Goal: Task Accomplishment & Management: Manage account settings

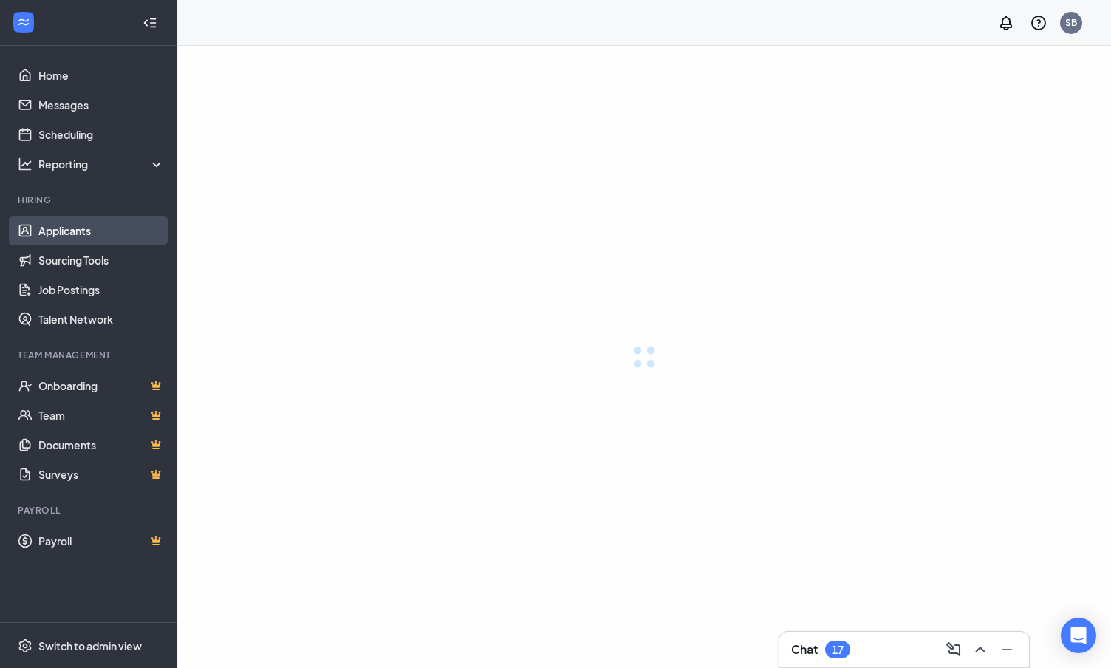
click at [78, 236] on link "Applicants" at bounding box center [101, 231] width 126 height 30
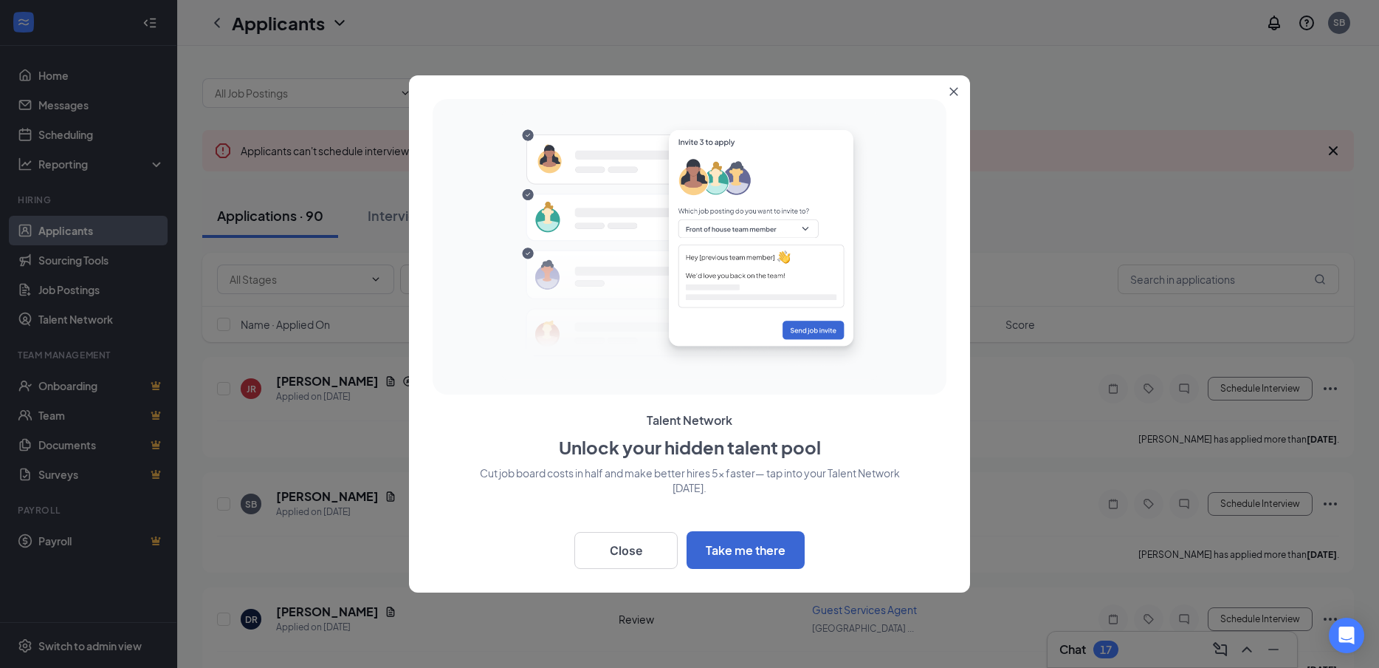
click at [951, 89] on icon "Close" at bounding box center [954, 92] width 8 height 8
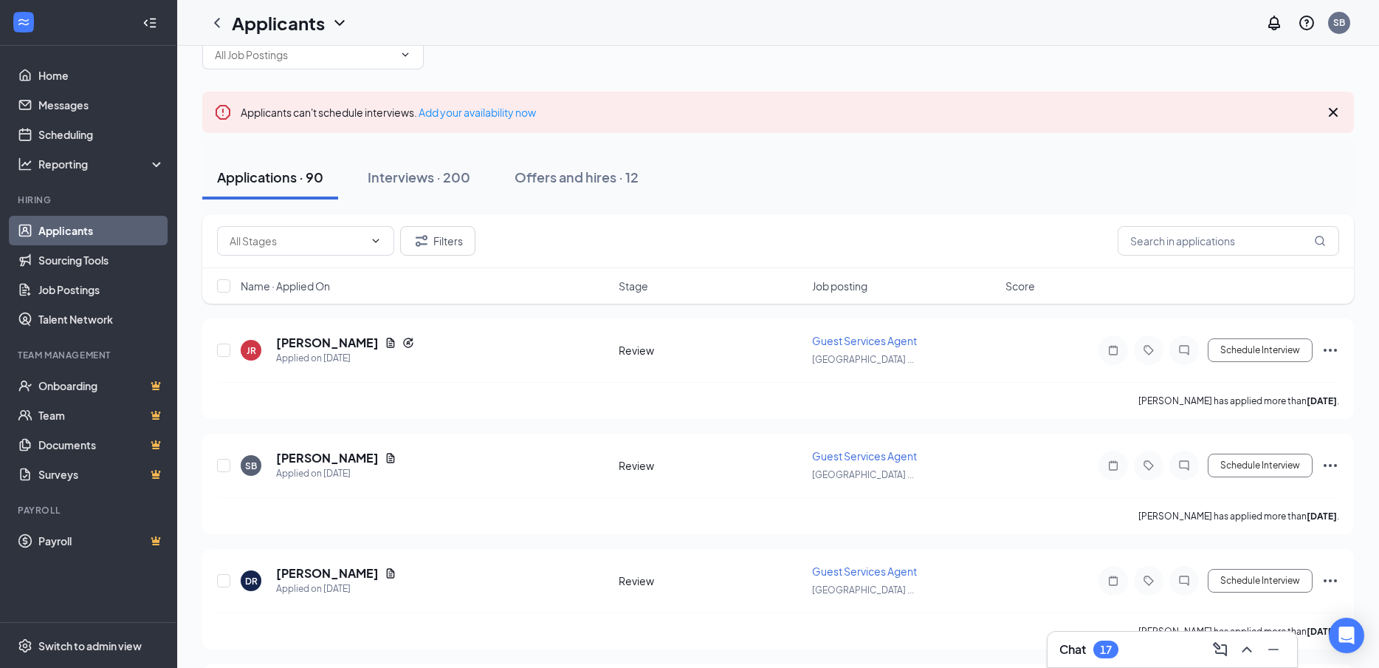
scroll to position [74, 0]
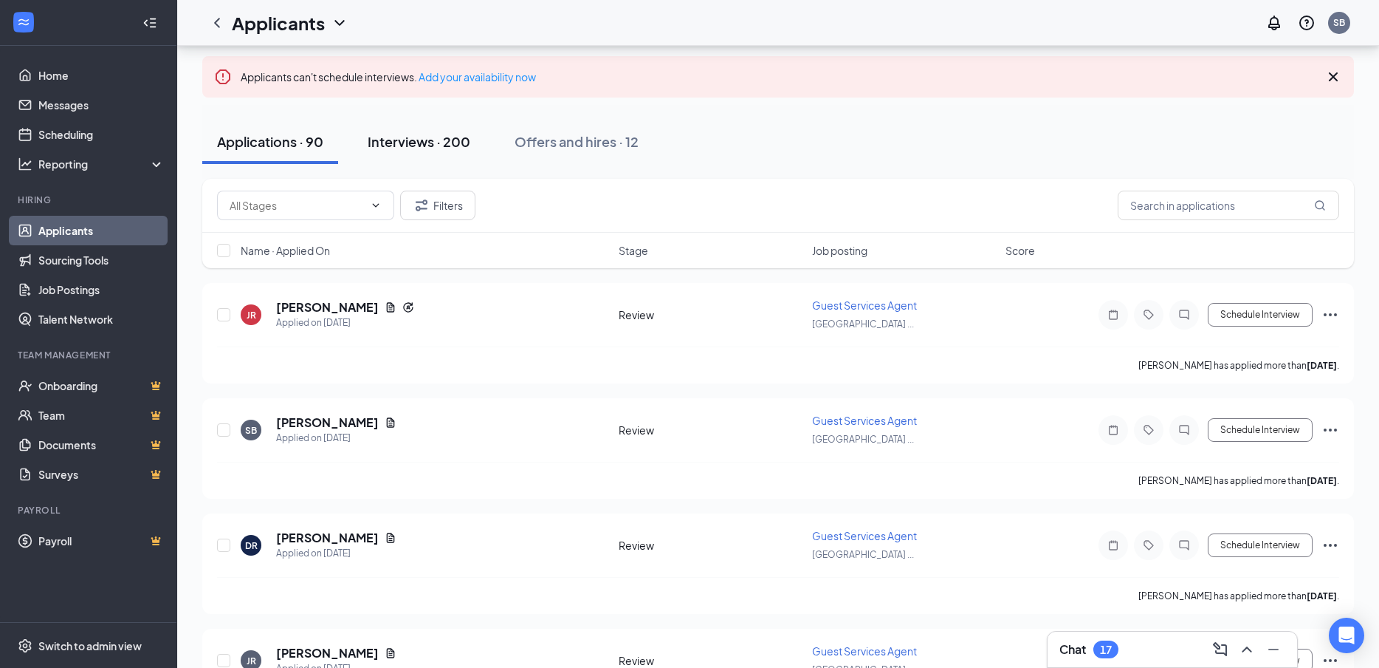
click at [455, 140] on div "Interviews · 200" at bounding box center [419, 141] width 103 height 18
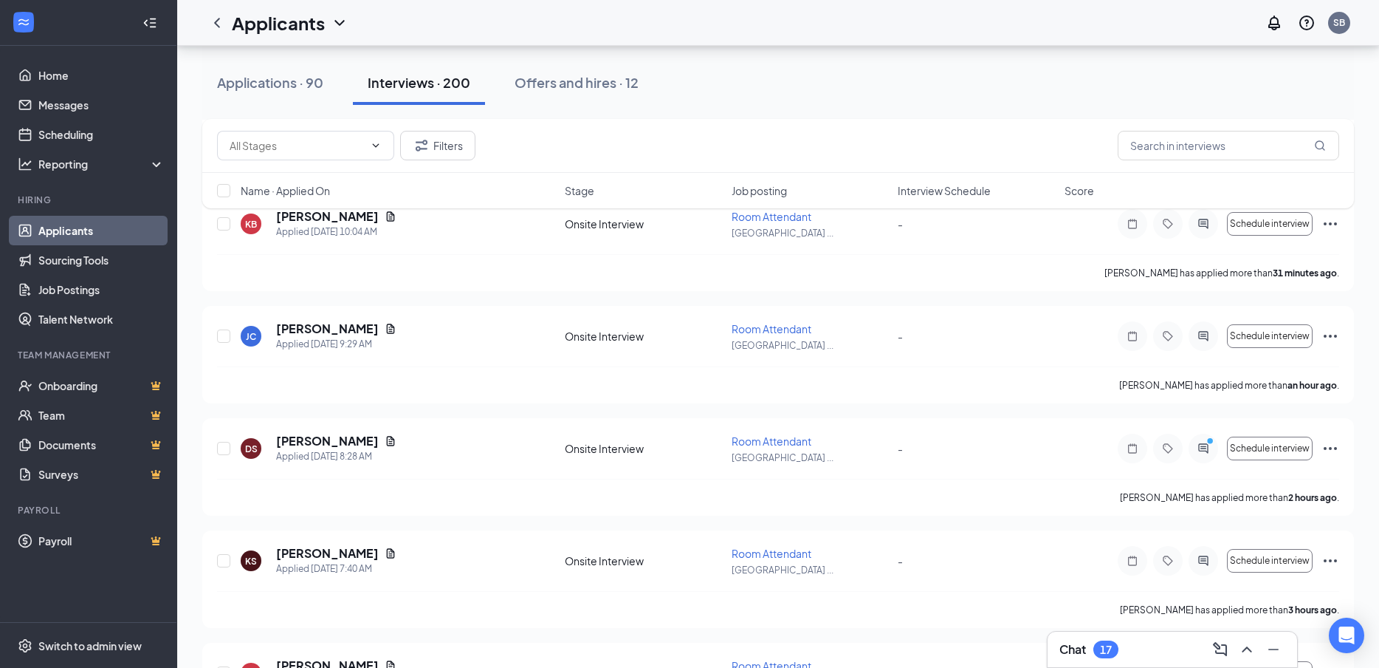
scroll to position [295, 0]
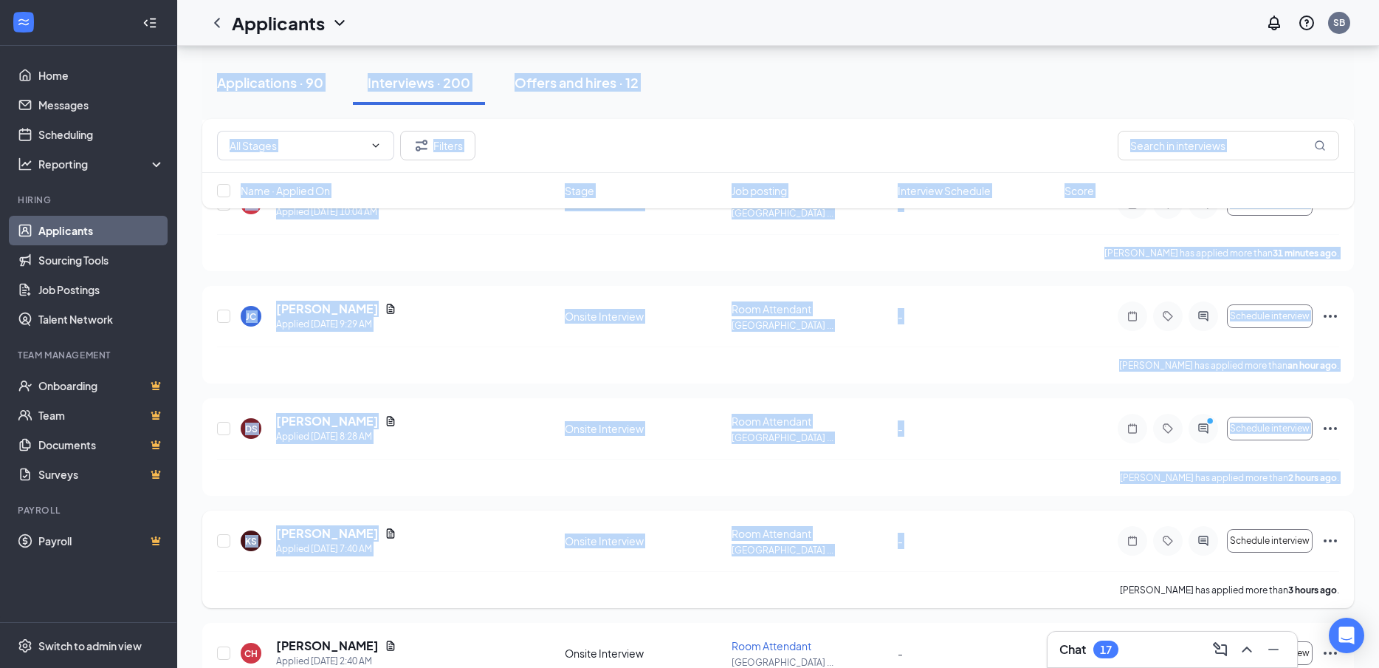
drag, startPoint x: 1134, startPoint y: 645, endPoint x: 1114, endPoint y: 575, distance: 73.1
click at [1110, 658] on div "Chat 17" at bounding box center [1173, 649] width 226 height 24
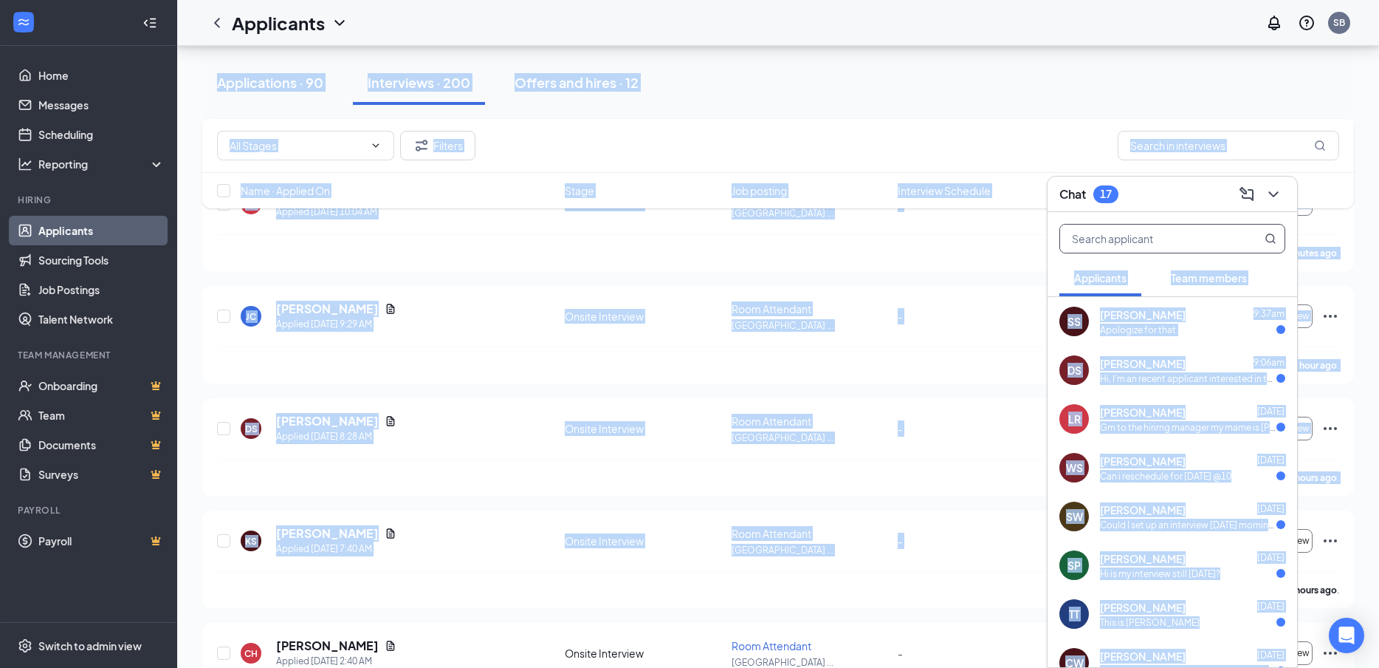
click at [1110, 243] on input "text" at bounding box center [1147, 238] width 175 height 28
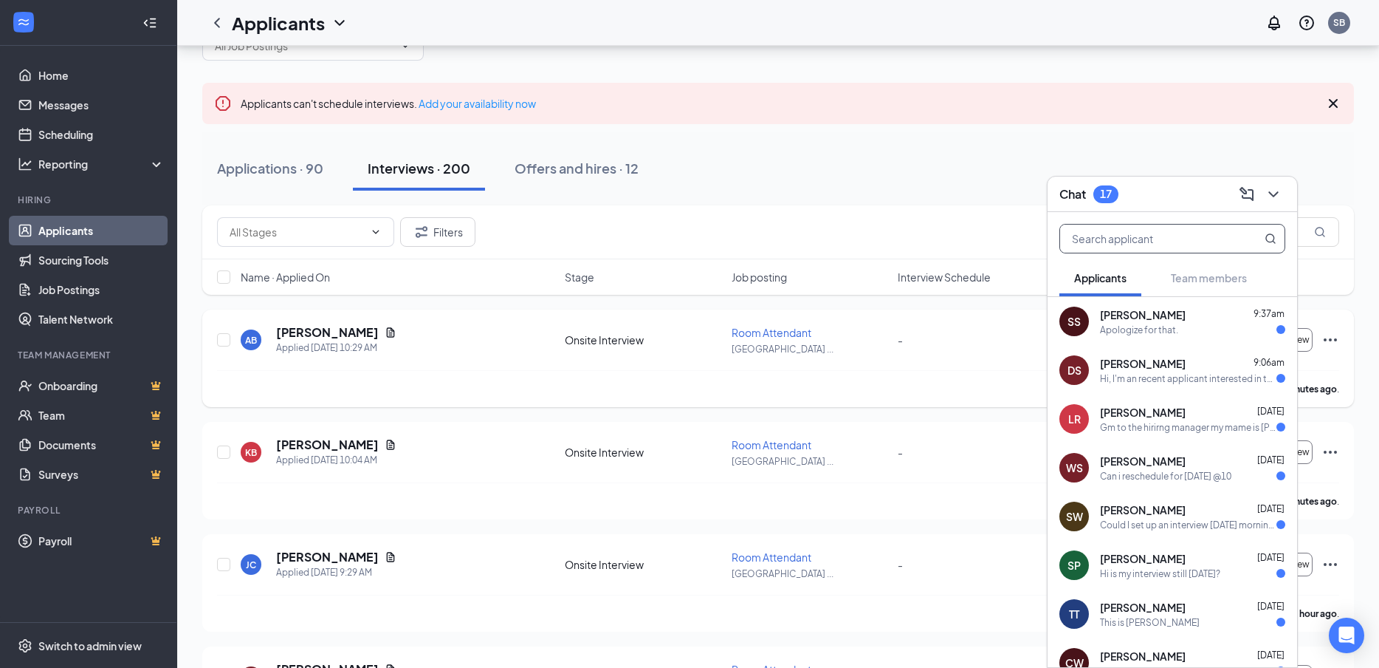
scroll to position [0, 0]
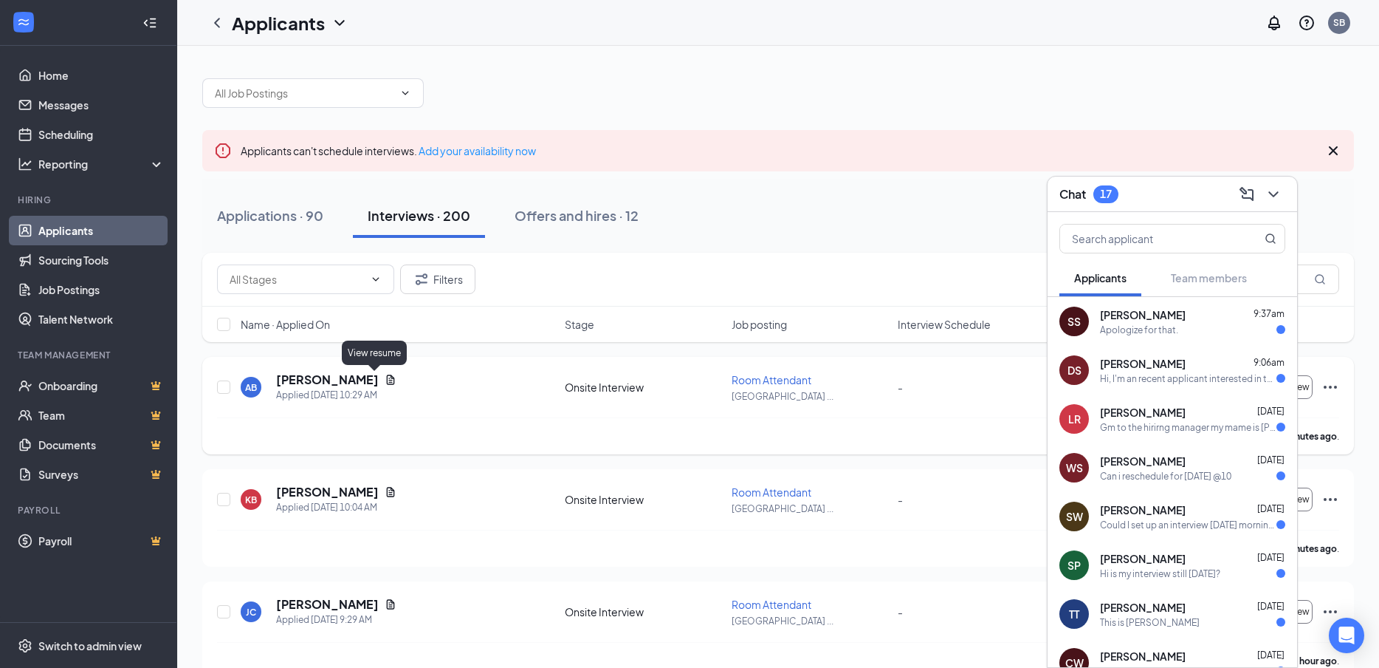
click at [385, 379] on icon "Document" at bounding box center [391, 380] width 12 height 12
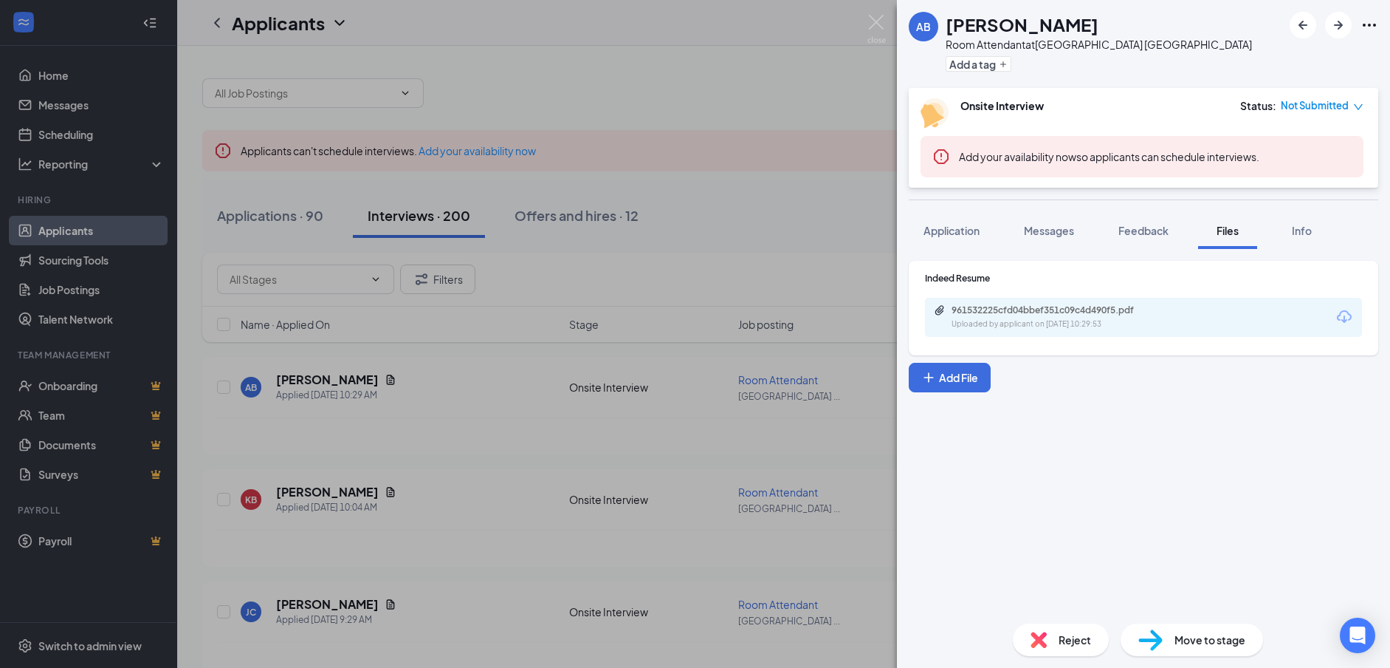
click at [1006, 321] on div "Uploaded by applicant on [DATE] 10:29:53" at bounding box center [1063, 324] width 222 height 12
click at [365, 493] on div "AB [PERSON_NAME] Room Attendant at [GEOGRAPHIC_DATA] [GEOGRAPHIC_DATA] Add a ta…" at bounding box center [695, 334] width 1390 height 668
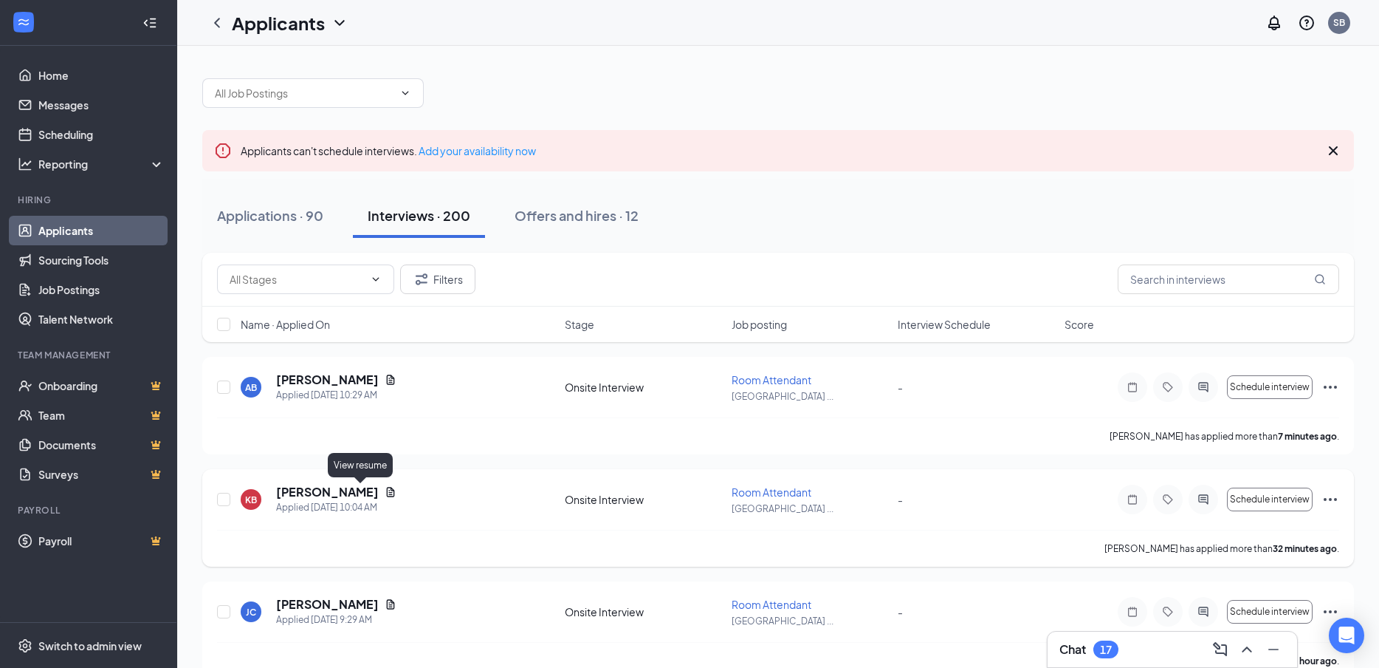
click at [387, 489] on icon "Document" at bounding box center [391, 492] width 8 height 10
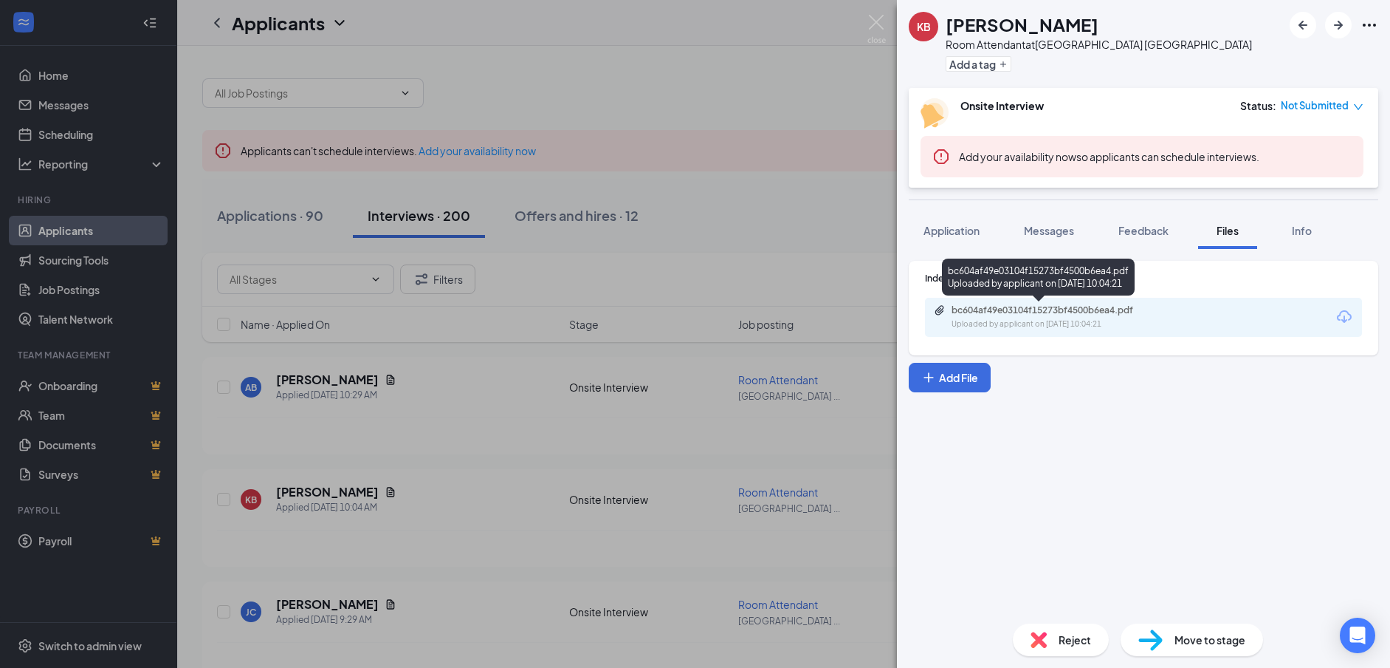
click at [1033, 320] on div "Uploaded by applicant on [DATE] 10:04:21" at bounding box center [1063, 324] width 222 height 12
click at [729, 252] on div "KB [PERSON_NAME] Room Attendant at [GEOGRAPHIC_DATA] [GEOGRAPHIC_DATA] Add a ta…" at bounding box center [695, 334] width 1390 height 668
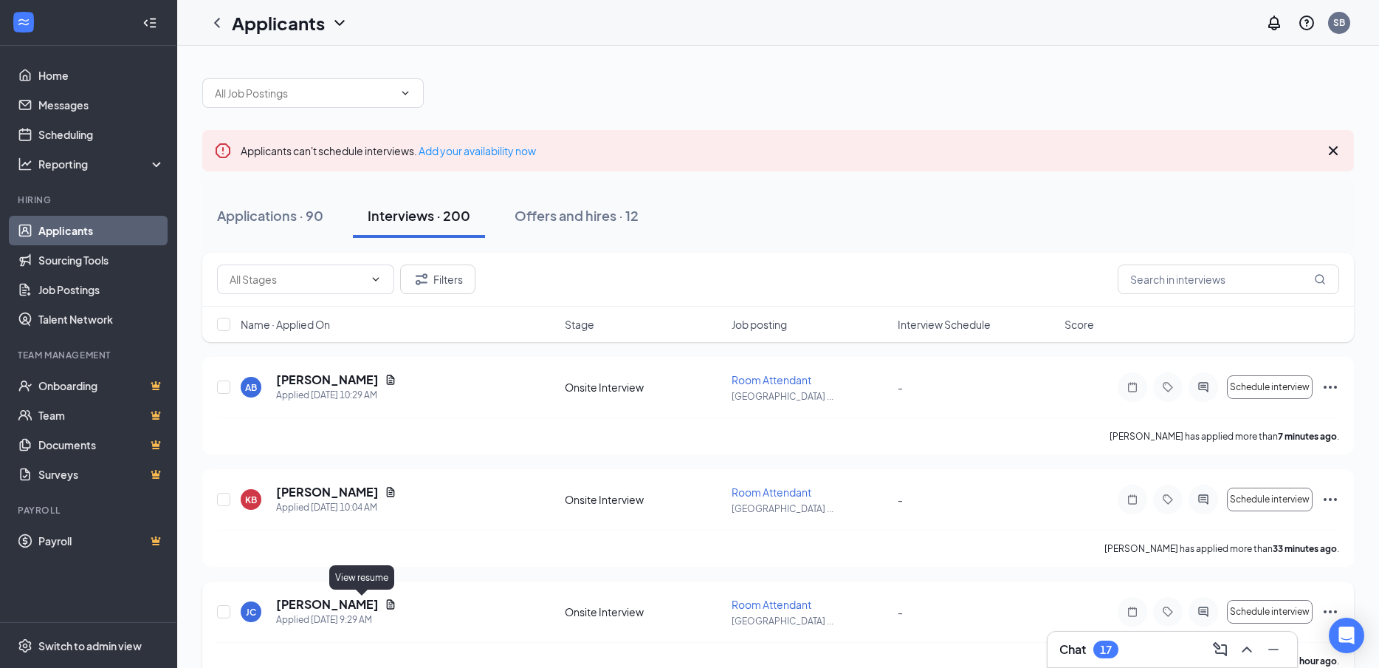
click at [385, 605] on icon "Document" at bounding box center [391, 604] width 12 height 12
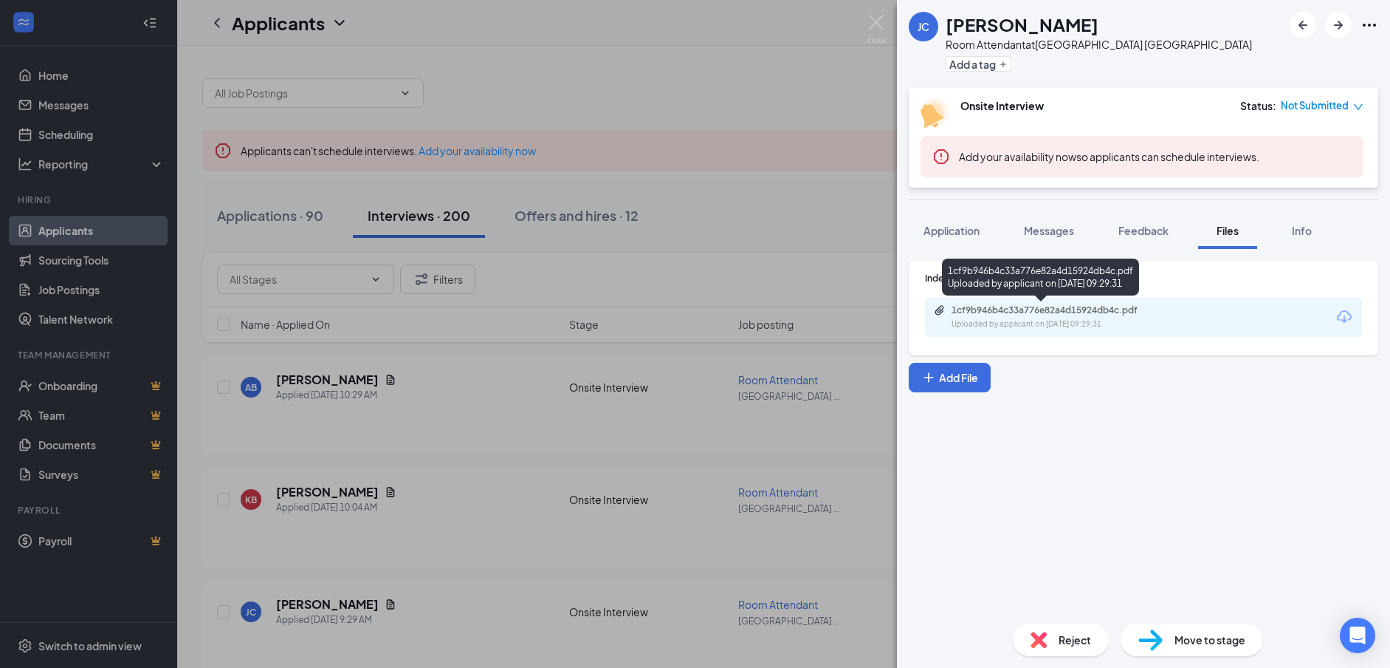
click at [1037, 318] on div "1cf9b946b4c33a776e82a4d15924db4c.pdf Uploaded by applicant on [DATE] 09:29:31" at bounding box center [1053, 317] width 239 height 26
click at [469, 454] on div "[PERSON_NAME] [PERSON_NAME] Room Attendant at [GEOGRAPHIC_DATA] [GEOGRAPHIC_DAT…" at bounding box center [695, 334] width 1390 height 668
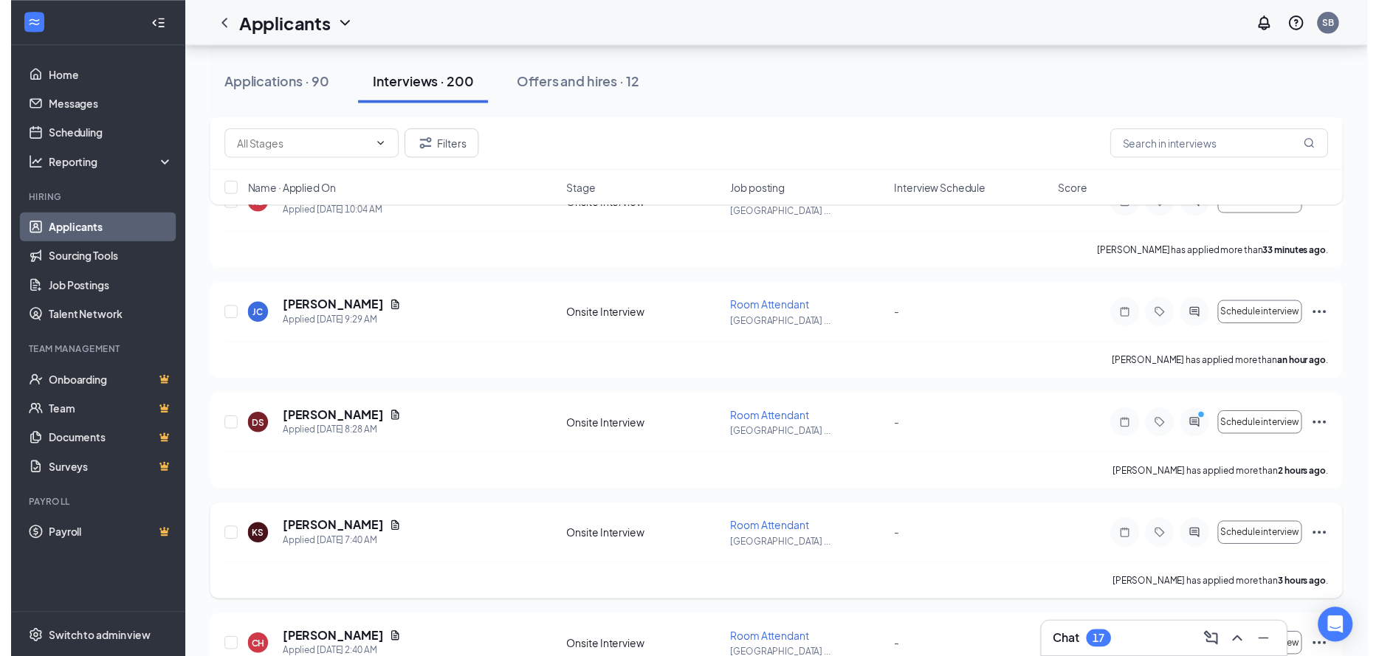
scroll to position [295, 0]
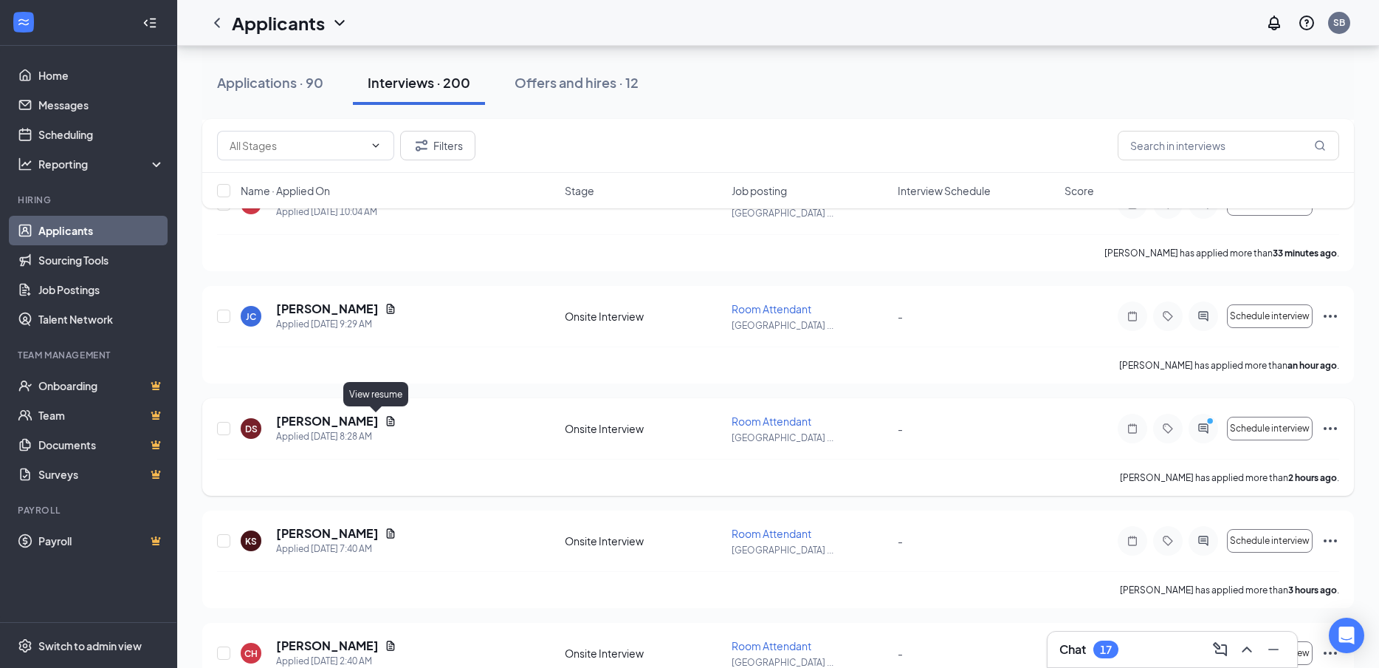
click at [385, 422] on icon "Document" at bounding box center [391, 421] width 12 height 12
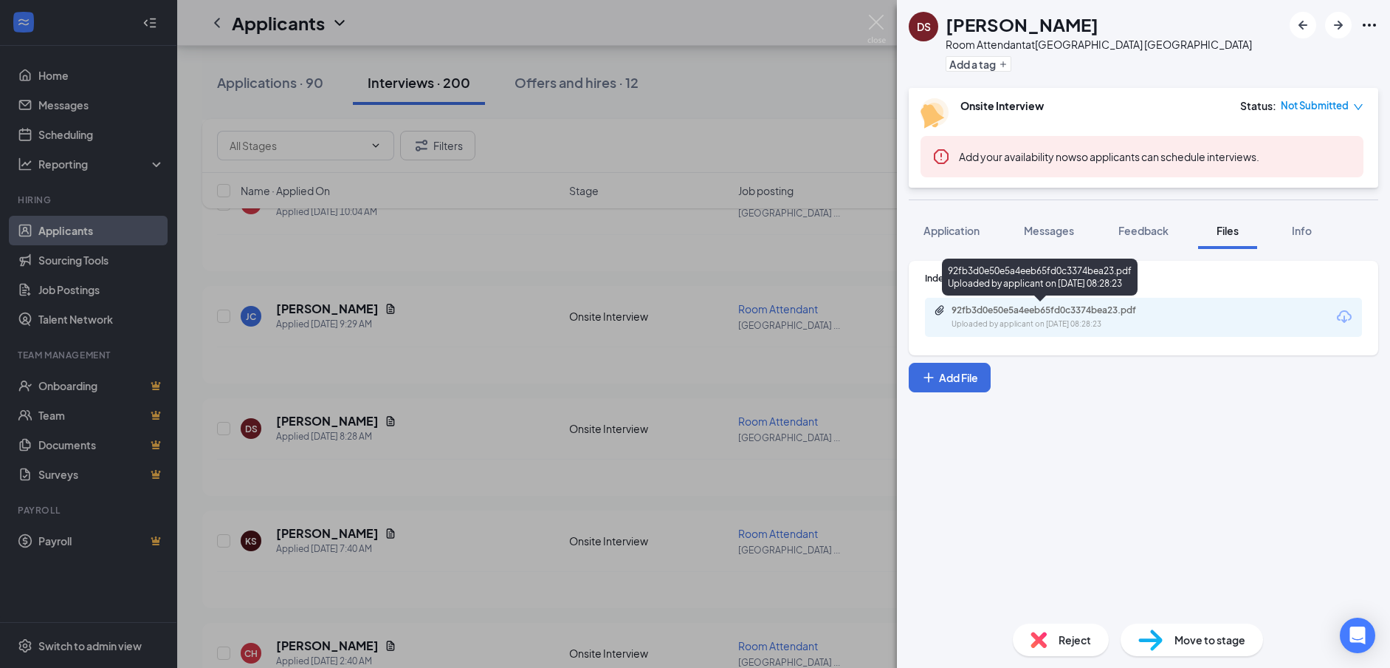
click at [1015, 323] on div "Uploaded by applicant on [DATE] 08:28:23" at bounding box center [1063, 324] width 222 height 12
click at [474, 413] on div "DS [PERSON_NAME] Room Attendant at [GEOGRAPHIC_DATA] [GEOGRAPHIC_DATA] Add a ta…" at bounding box center [695, 334] width 1390 height 668
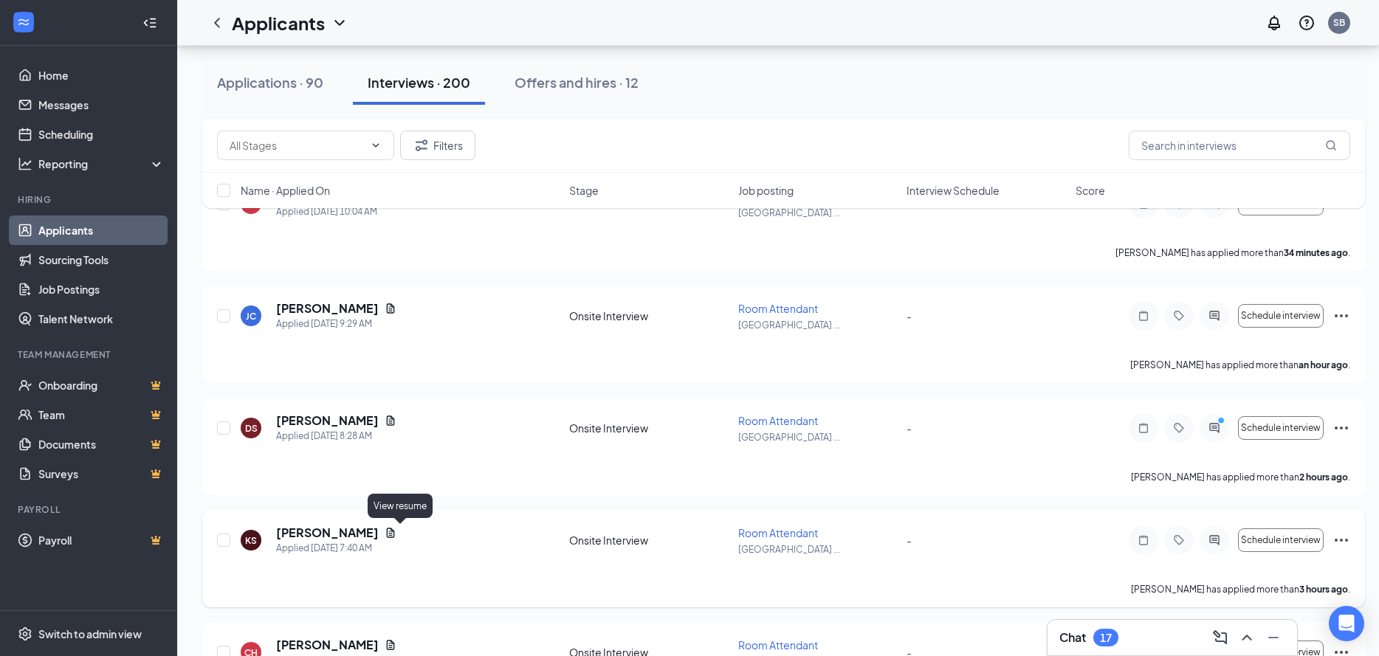
click at [397, 536] on icon "Document" at bounding box center [391, 533] width 12 height 12
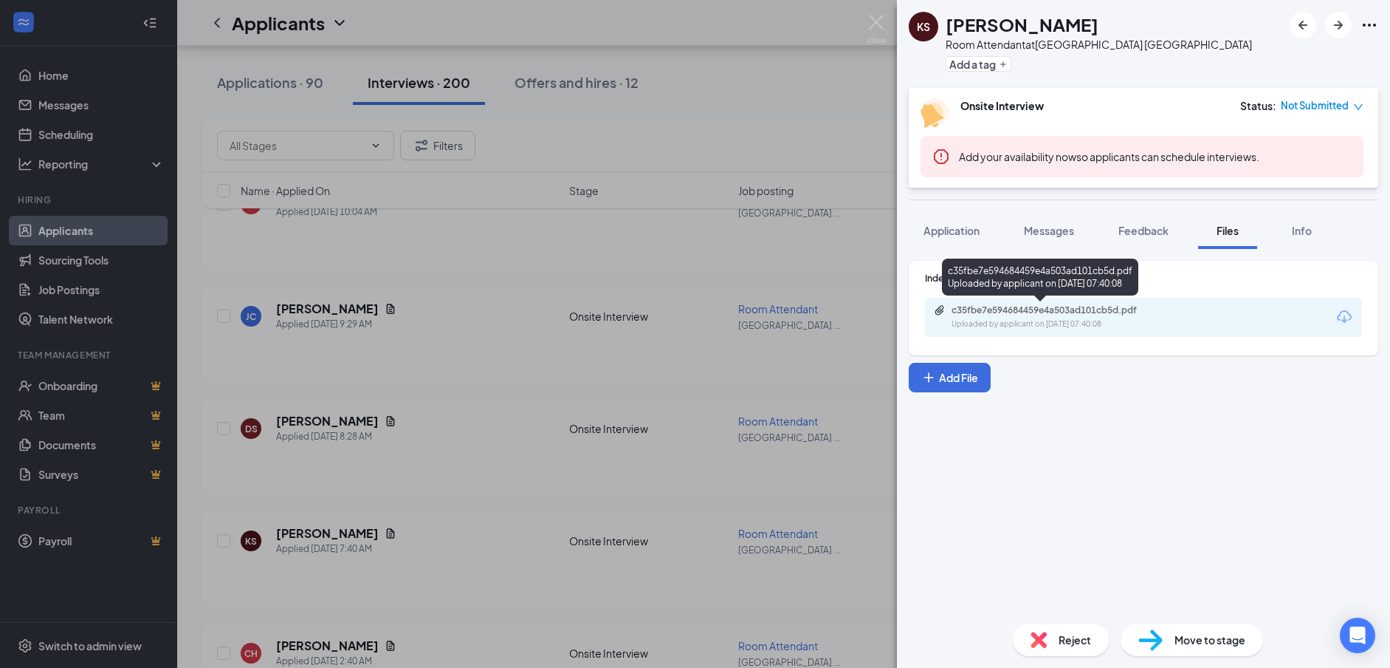
click at [1035, 311] on div "c35fbe7e594684459e4a503ad101cb5d.pdf" at bounding box center [1055, 310] width 207 height 12
click at [483, 360] on div "KS [PERSON_NAME] Room Attendant at [GEOGRAPHIC_DATA] [GEOGRAPHIC_DATA] Add a ta…" at bounding box center [695, 334] width 1390 height 668
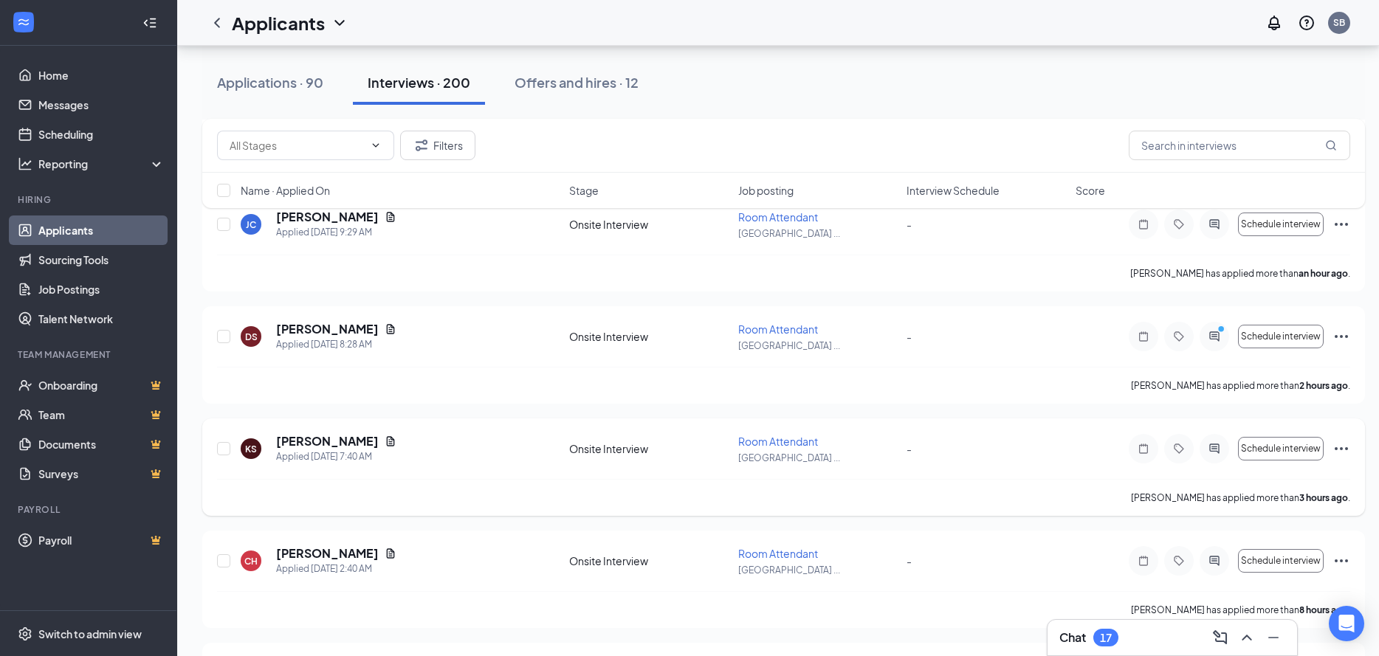
scroll to position [369, 0]
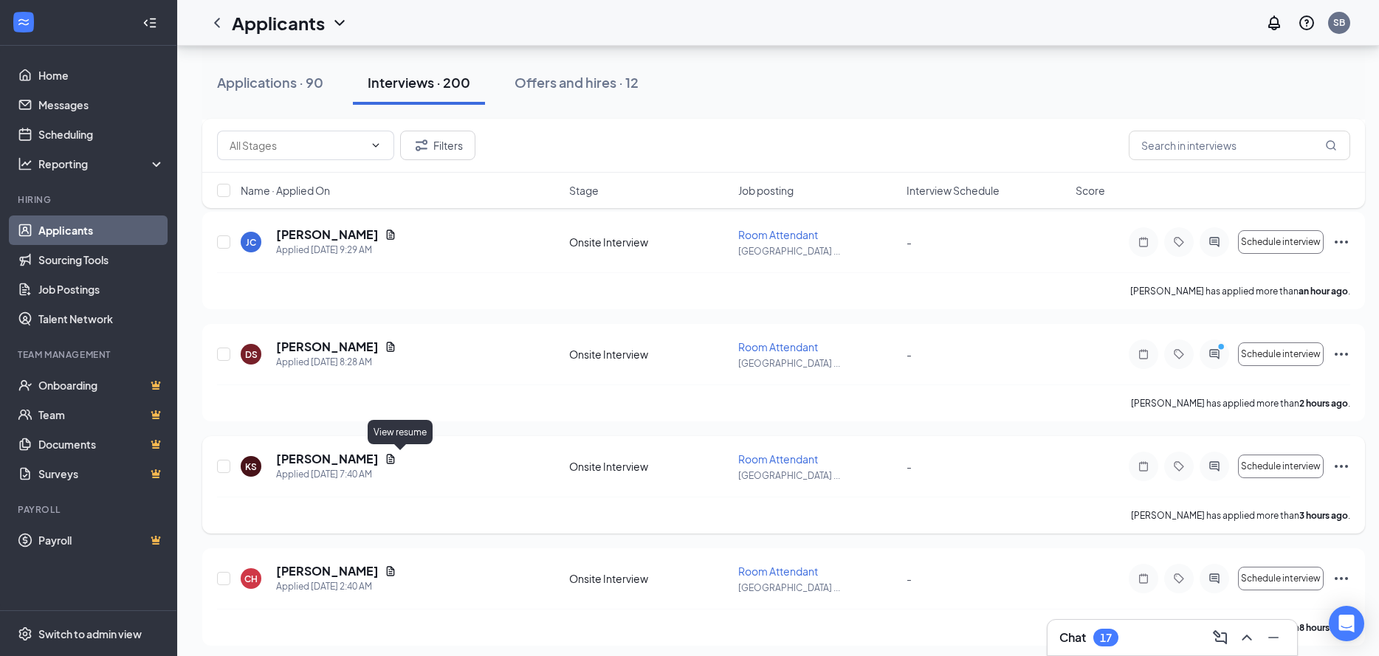
click at [395, 460] on icon "Document" at bounding box center [391, 459] width 8 height 10
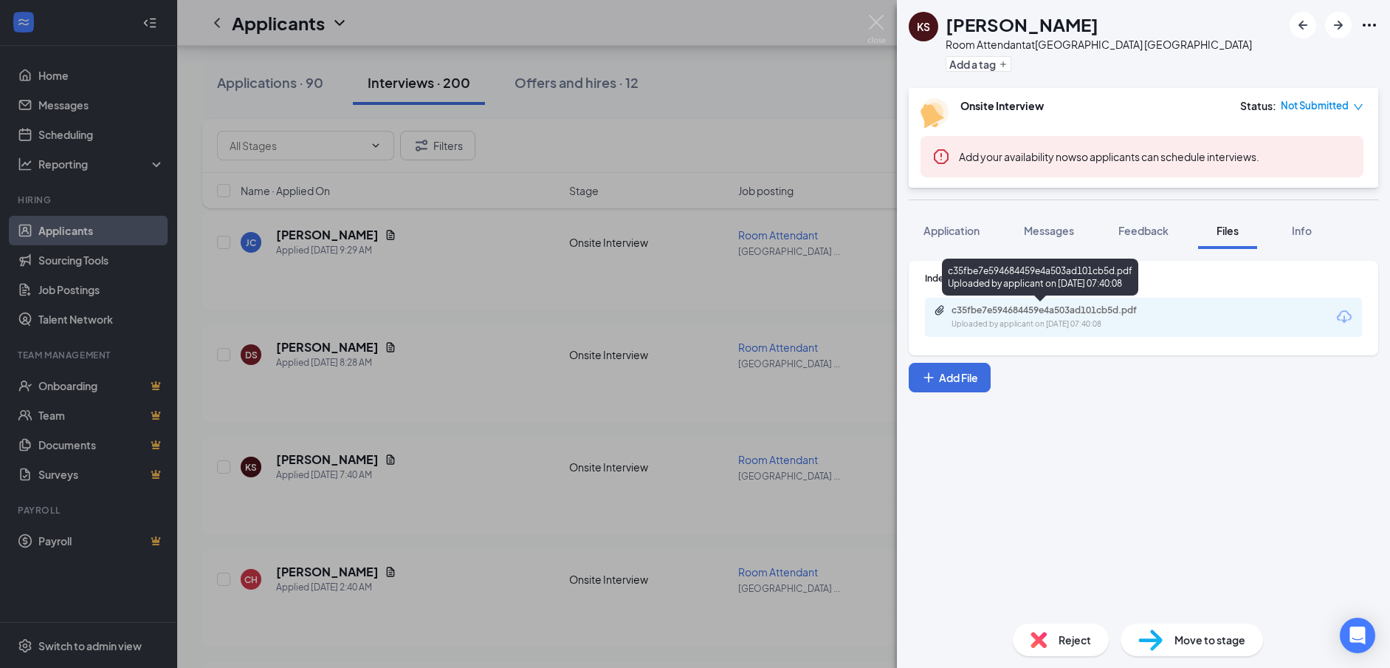
click at [1032, 326] on div "Uploaded by applicant on [DATE] 07:40:08" at bounding box center [1063, 324] width 222 height 12
click at [483, 378] on div "KS [PERSON_NAME] Room Attendant at [GEOGRAPHIC_DATA] [GEOGRAPHIC_DATA] Add a ta…" at bounding box center [695, 334] width 1390 height 668
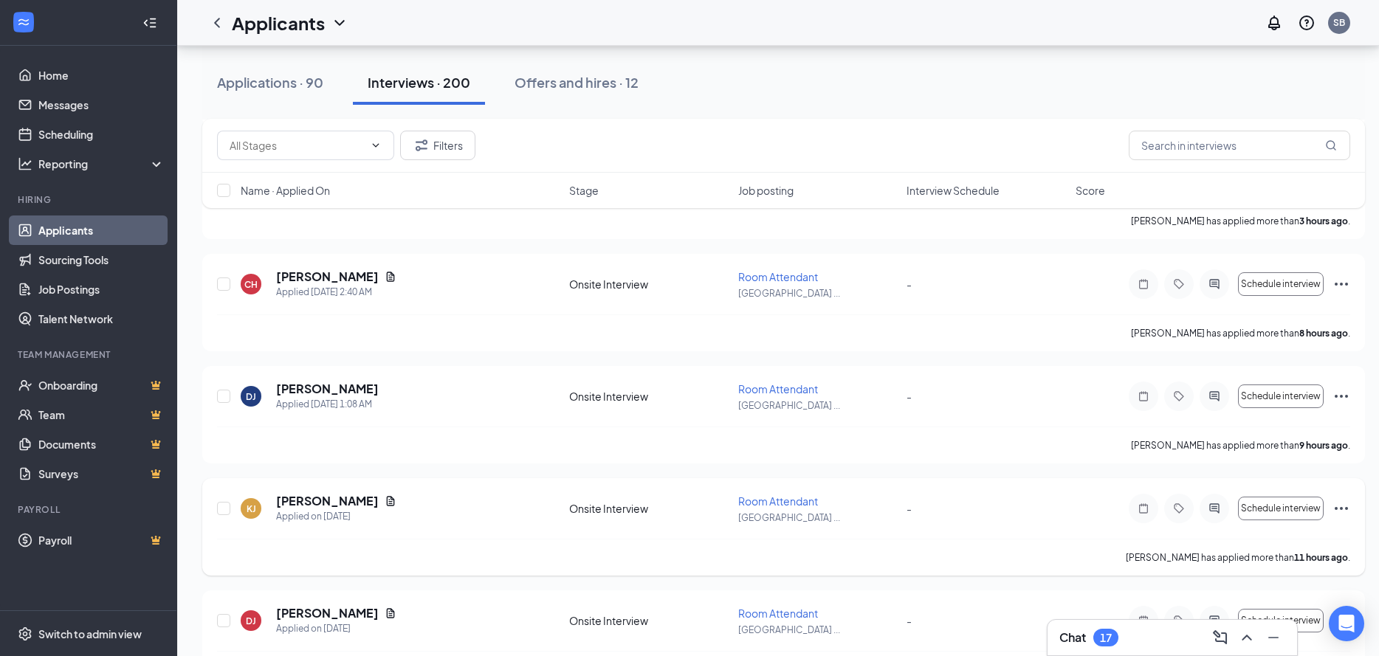
scroll to position [665, 0]
click at [385, 278] on icon "Document" at bounding box center [391, 276] width 12 height 12
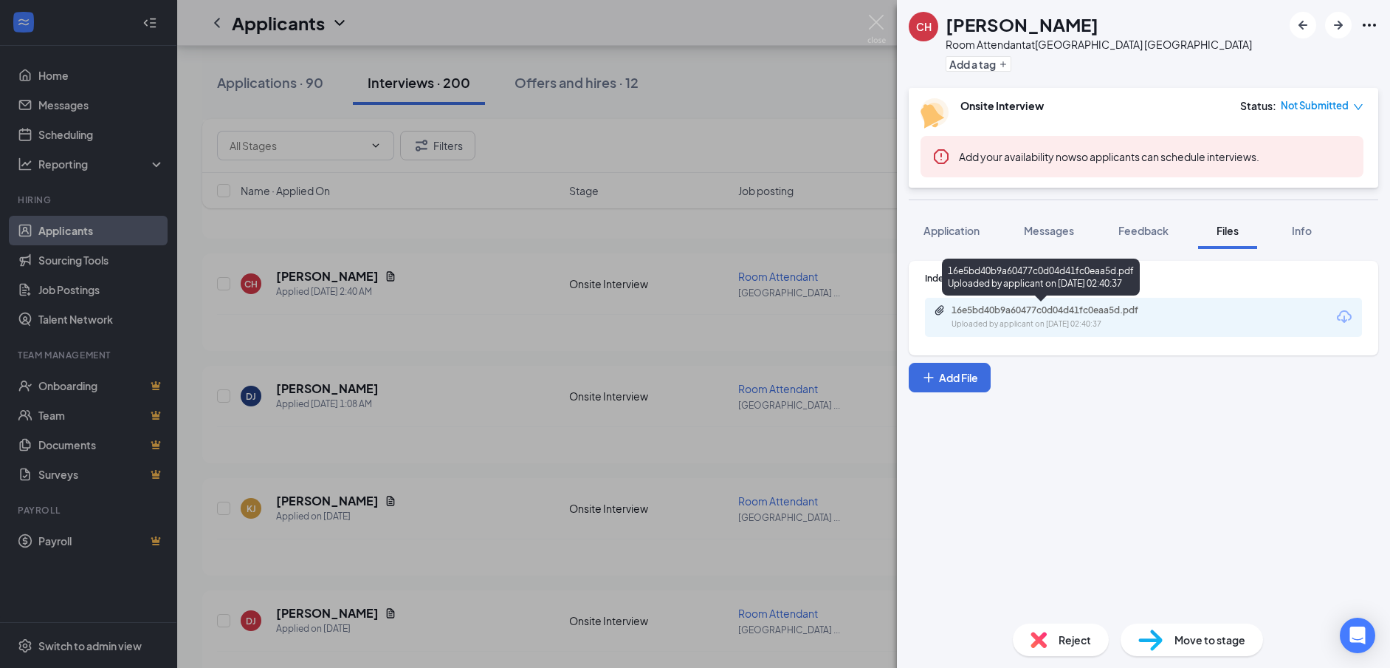
click at [978, 320] on div "Uploaded by applicant on [DATE] 02:40:37" at bounding box center [1063, 324] width 222 height 12
click at [485, 512] on div "CH [PERSON_NAME] Room Attendant at [GEOGRAPHIC_DATA] [GEOGRAPHIC_DATA] Add a ta…" at bounding box center [695, 334] width 1390 height 668
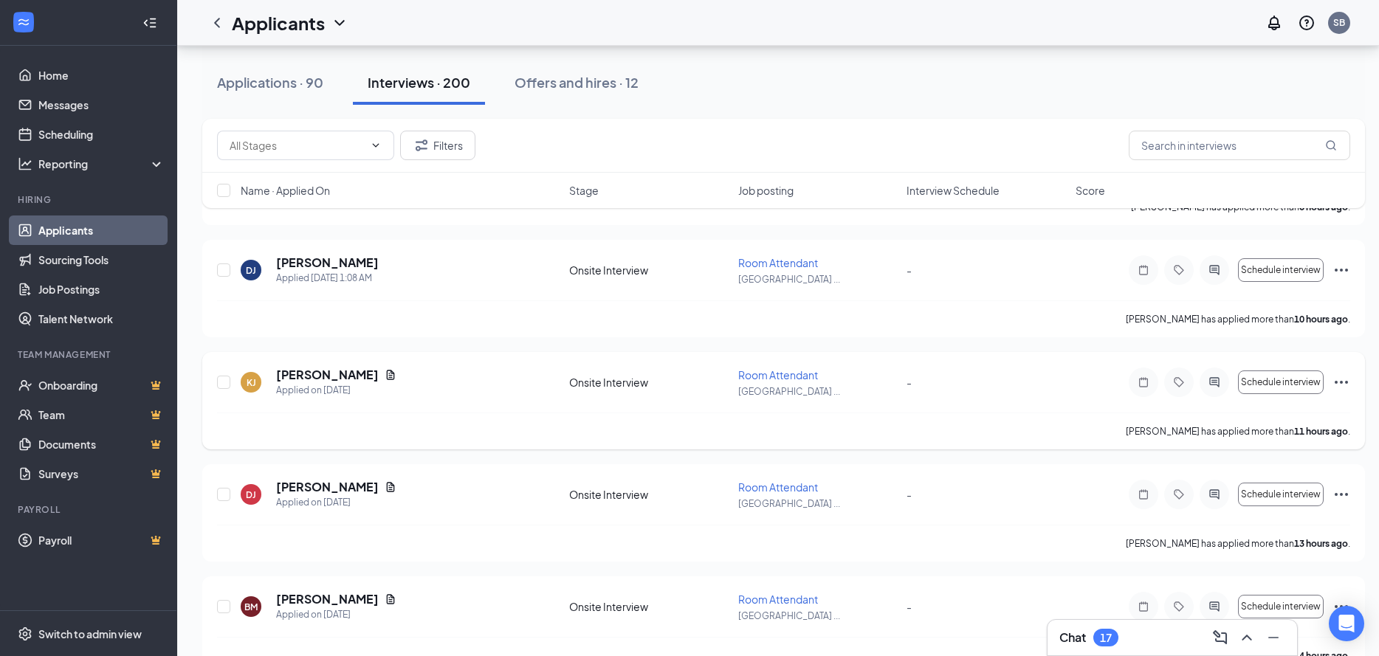
scroll to position [812, 0]
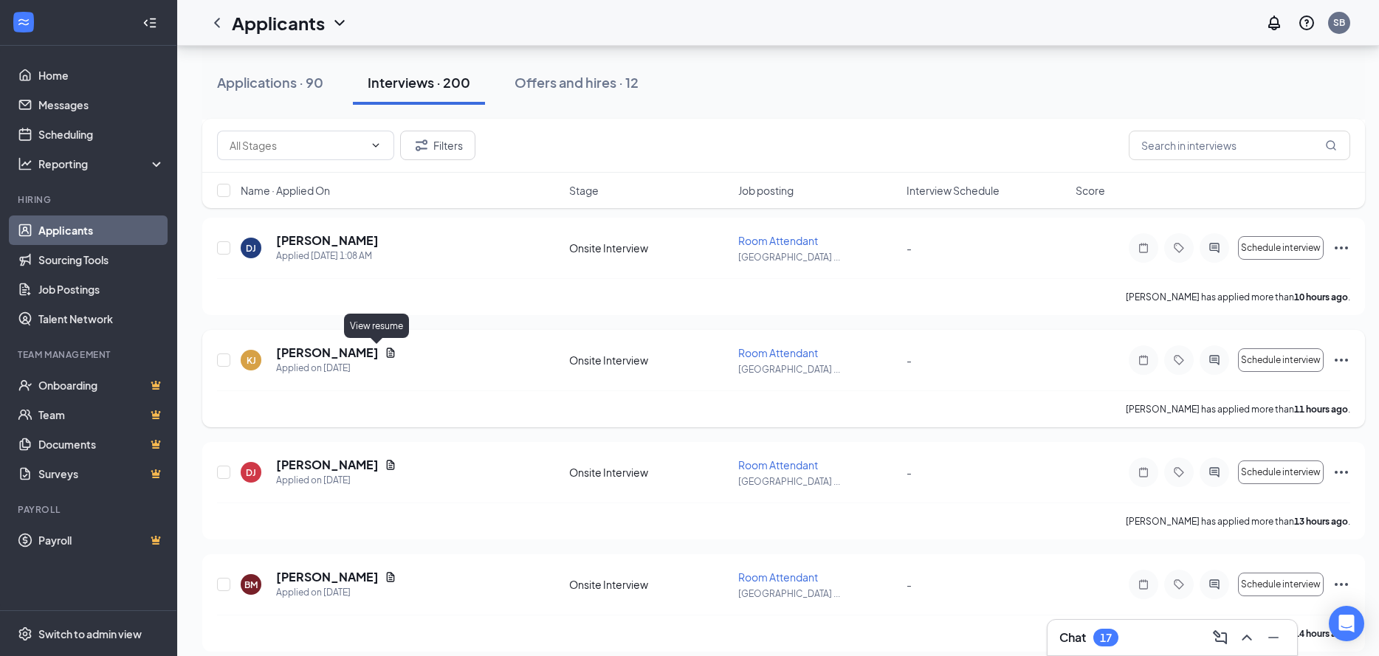
click at [385, 351] on icon "Document" at bounding box center [391, 353] width 12 height 12
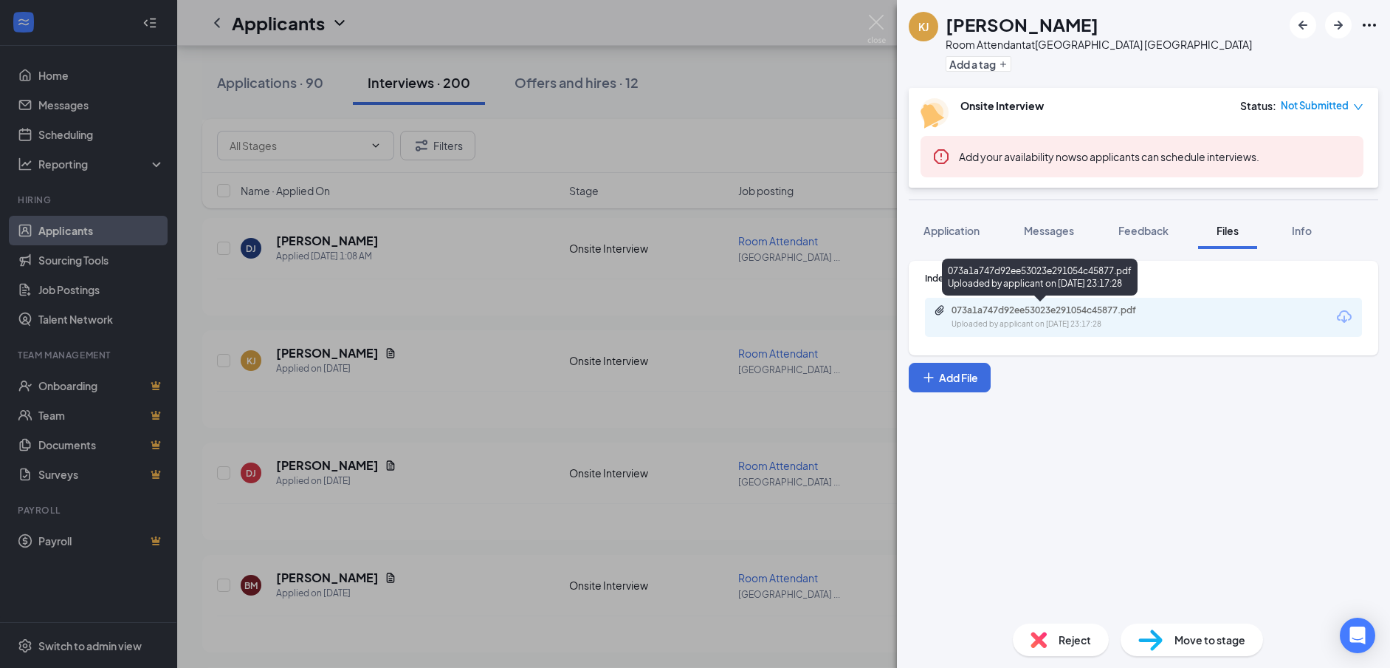
click at [1051, 327] on div "Uploaded by applicant on [DATE] 23:17:28" at bounding box center [1063, 324] width 222 height 12
click at [461, 332] on div "[PERSON_NAME][GEOGRAPHIC_DATA] Attendant at [GEOGRAPHIC_DATA] [GEOGRAPHIC_DATA]…" at bounding box center [695, 334] width 1390 height 668
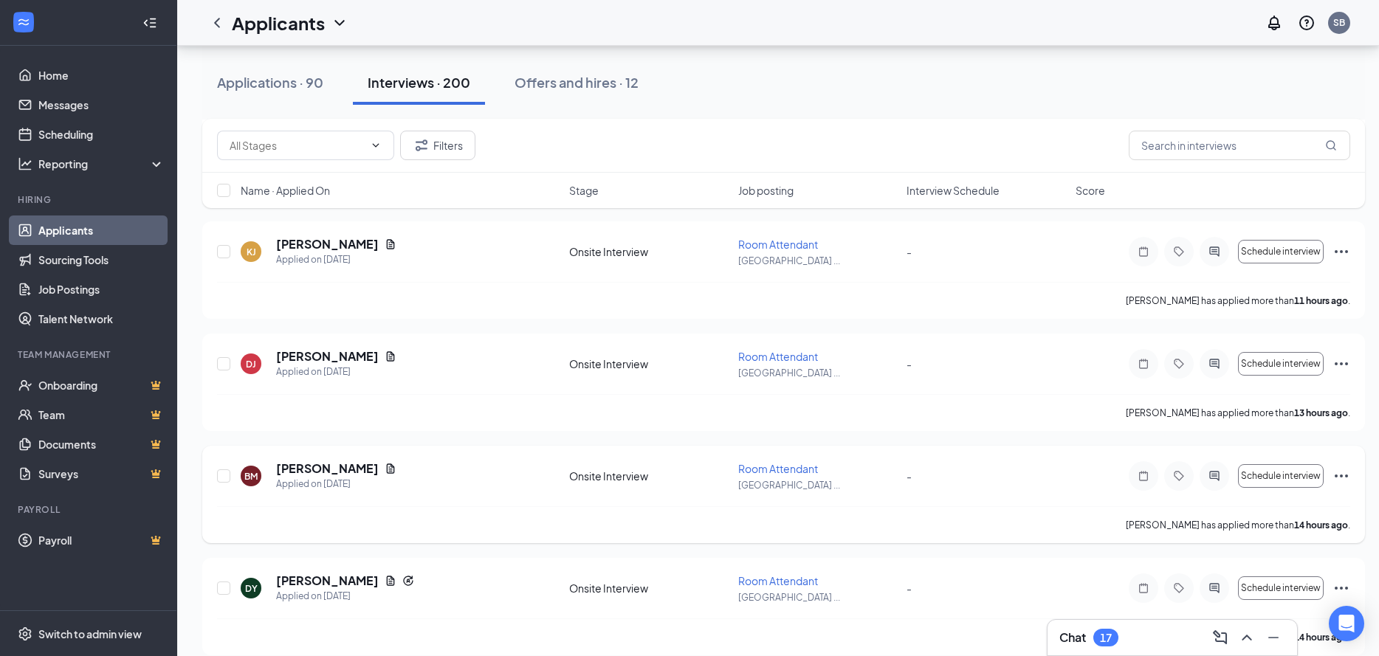
scroll to position [886, 0]
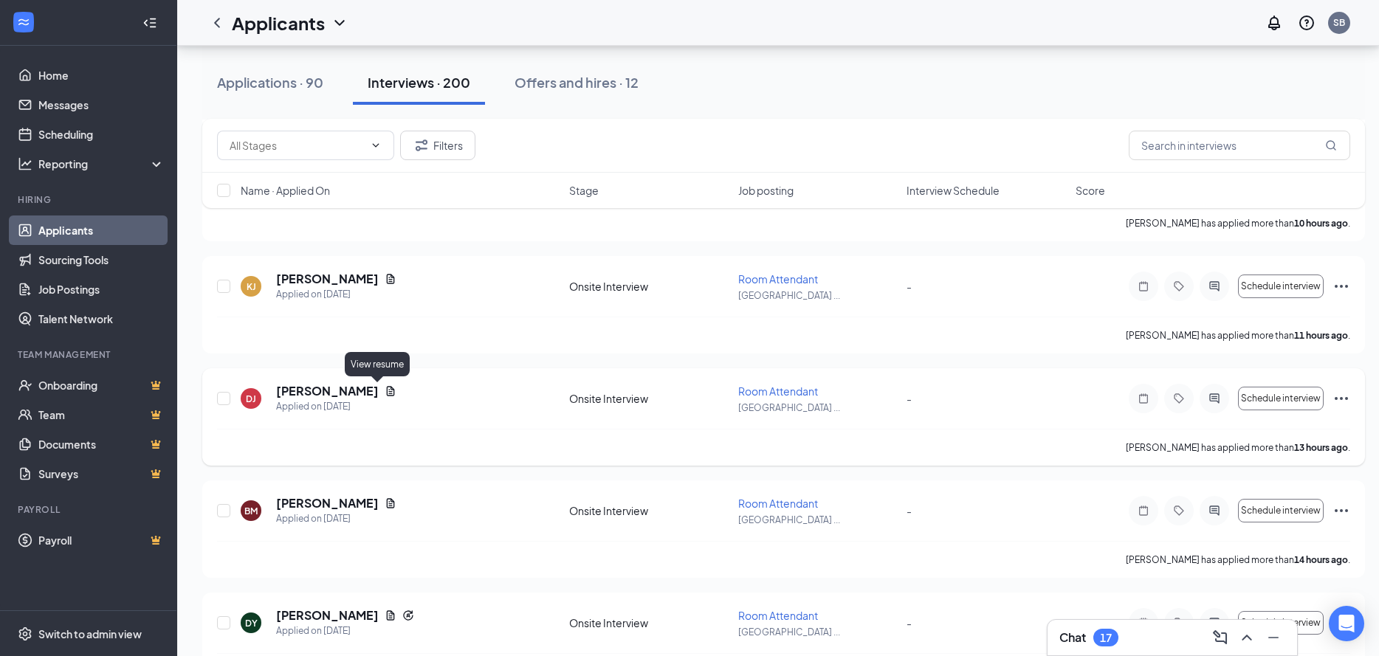
click at [385, 389] on icon "Document" at bounding box center [391, 391] width 12 height 12
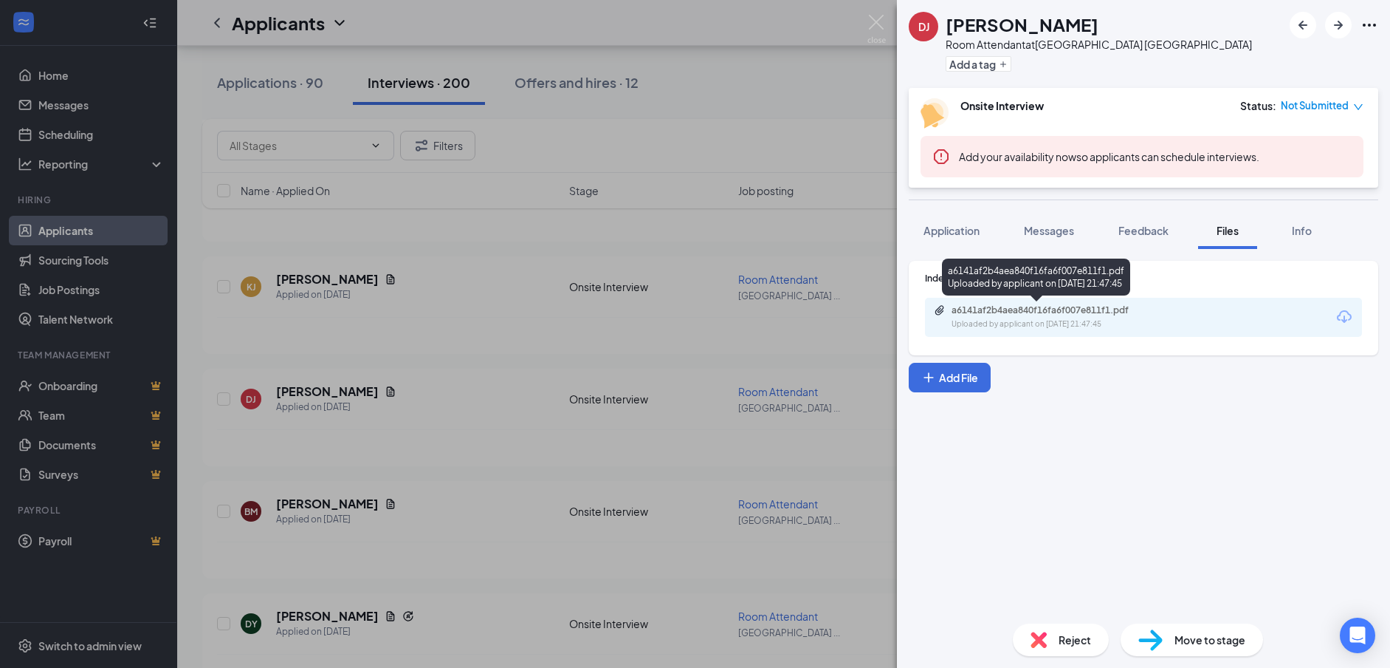
click at [1098, 323] on div "Uploaded by applicant on [DATE] 21:47:45" at bounding box center [1063, 324] width 222 height 12
click at [484, 424] on div "DJ [PERSON_NAME] Room Attendant at [GEOGRAPHIC_DATA] [GEOGRAPHIC_DATA] Add a ta…" at bounding box center [695, 334] width 1390 height 668
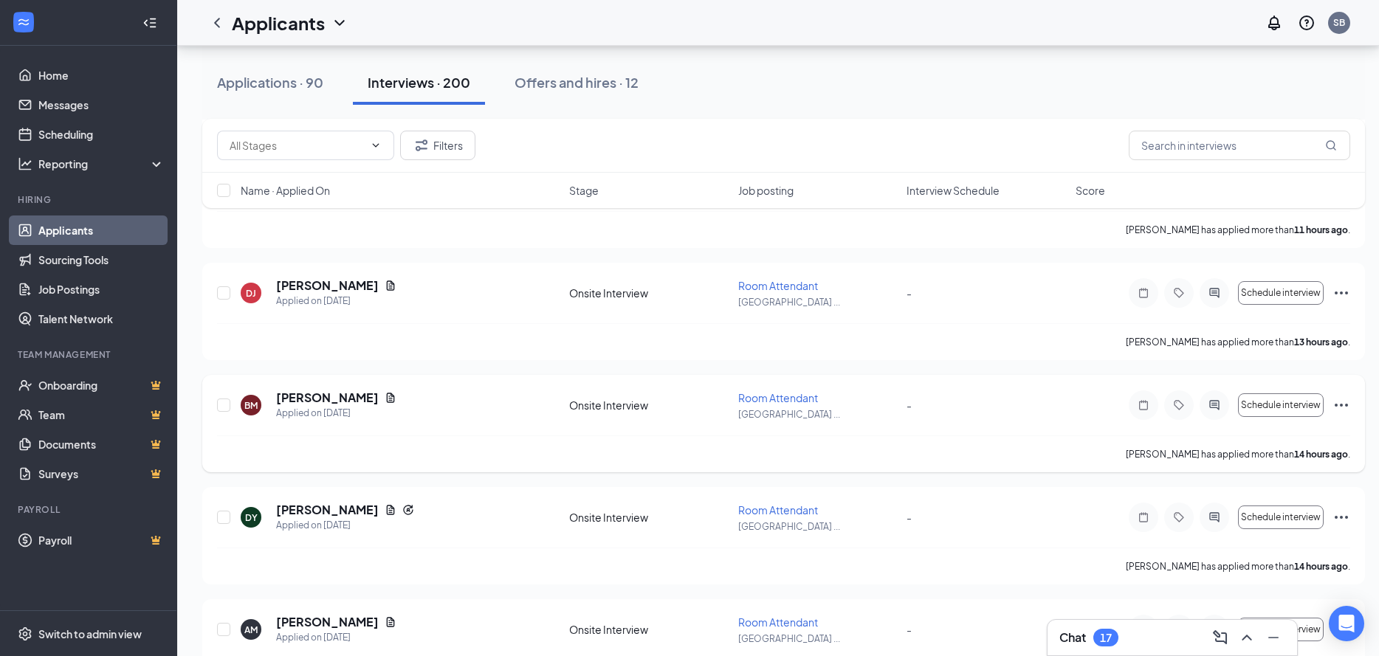
scroll to position [960, 0]
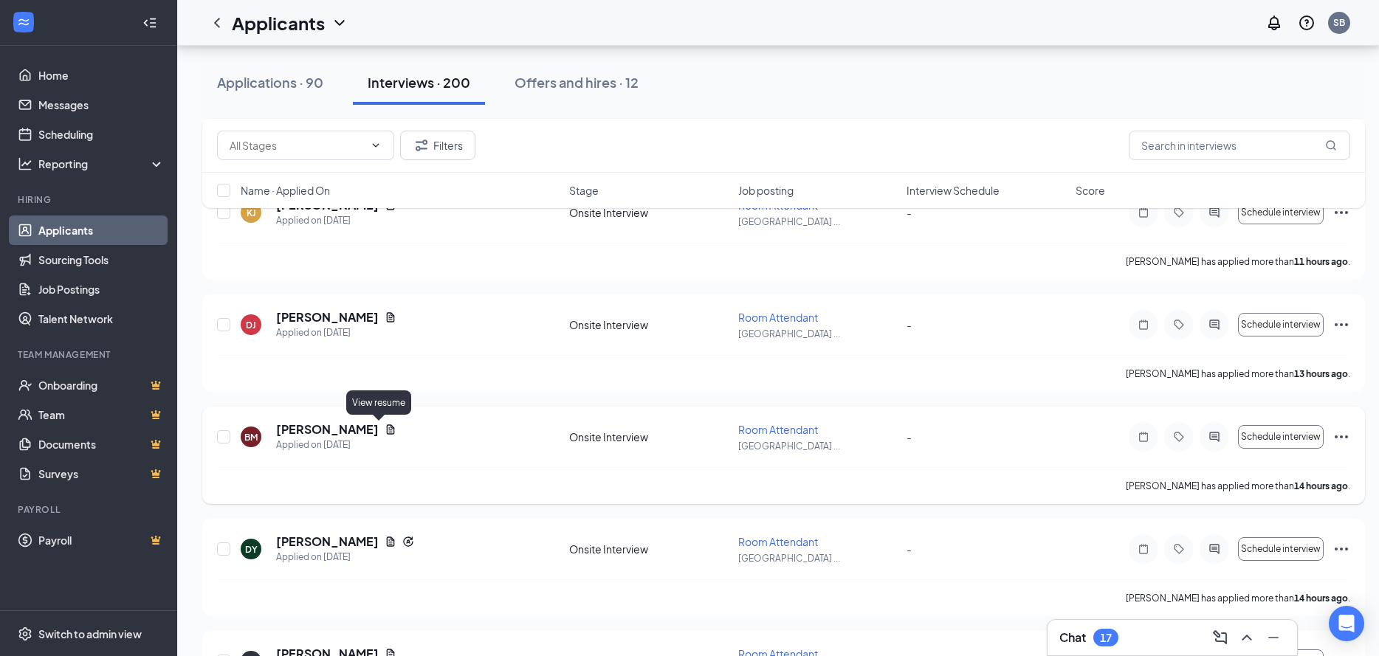
click at [387, 429] on icon "Document" at bounding box center [391, 430] width 8 height 10
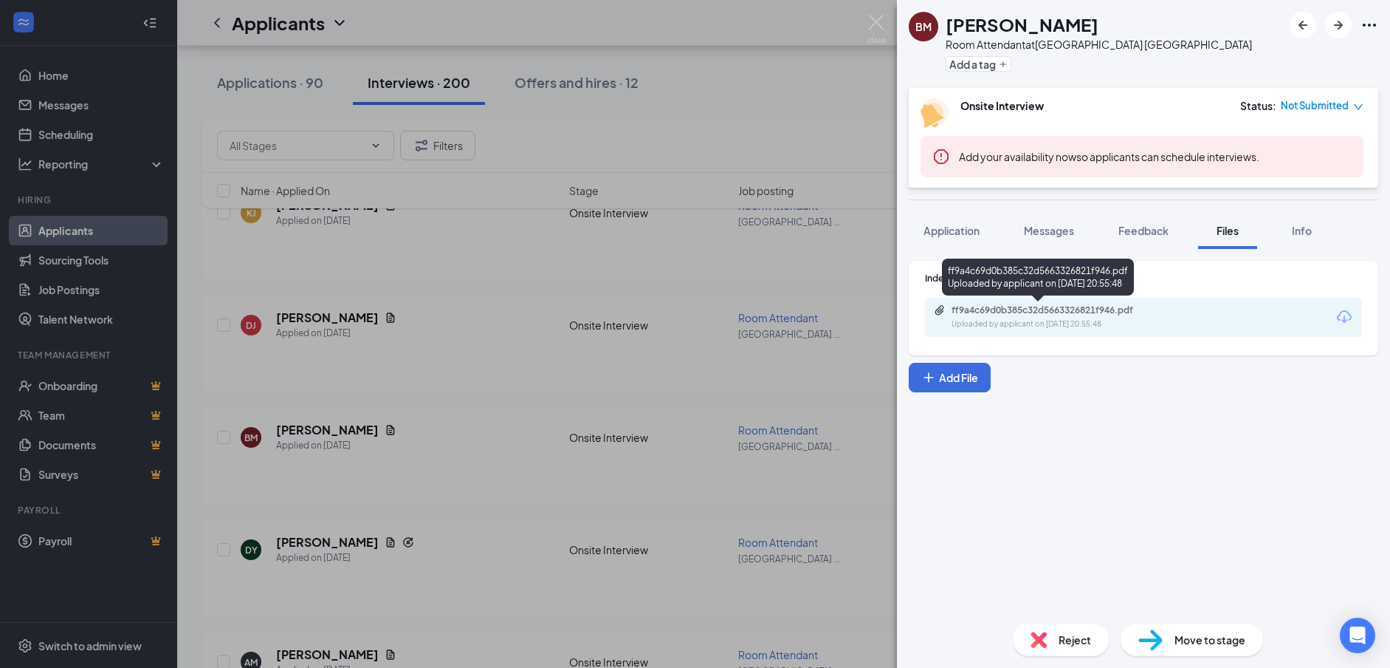
click at [1022, 329] on div "Uploaded by applicant on [DATE] 20:55:48" at bounding box center [1063, 324] width 222 height 12
click at [461, 346] on div "BM [PERSON_NAME] Room Attendant at [GEOGRAPHIC_DATA] [GEOGRAPHIC_DATA] Add a ta…" at bounding box center [695, 334] width 1390 height 668
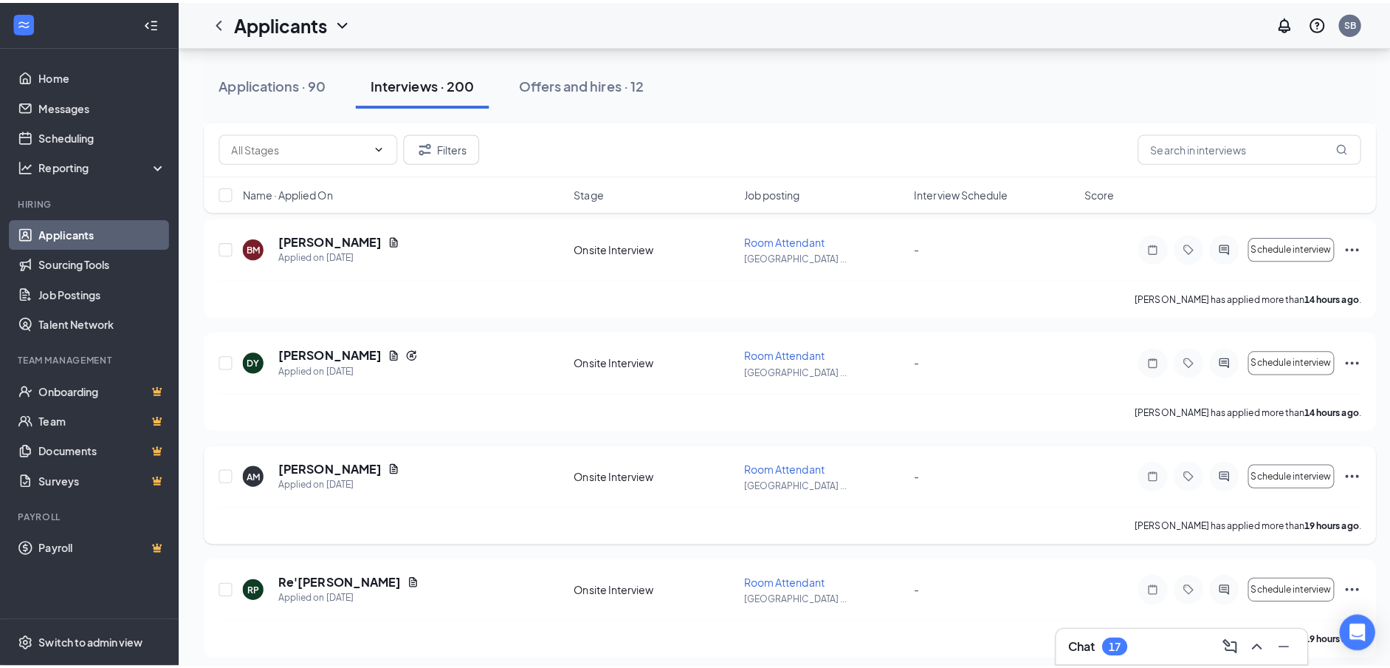
scroll to position [1255, 0]
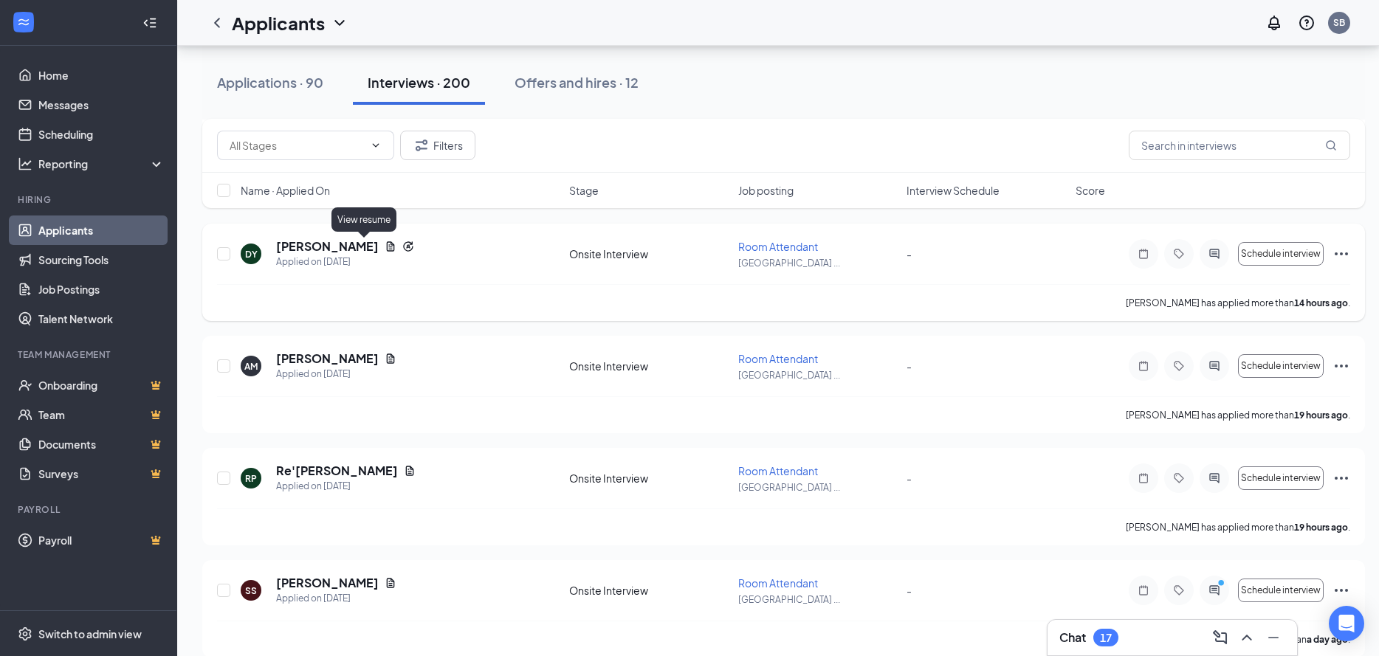
click at [385, 244] on icon "Document" at bounding box center [391, 247] width 12 height 12
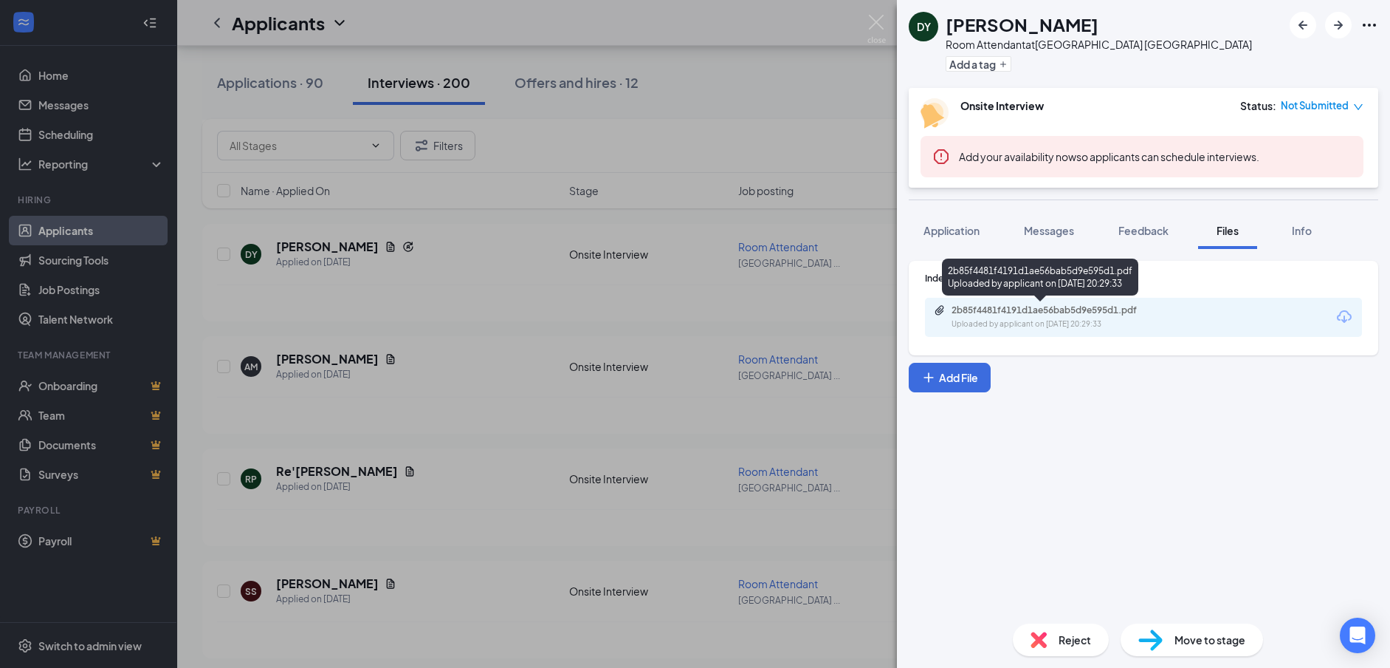
click at [1101, 313] on div "2b85f4481f4191d1ae56bab5d9e595d1.pdf" at bounding box center [1055, 310] width 207 height 12
click at [515, 392] on div "DY [PERSON_NAME] Room Attendant at [GEOGRAPHIC_DATA] [GEOGRAPHIC_DATA] Add a ta…" at bounding box center [695, 334] width 1390 height 668
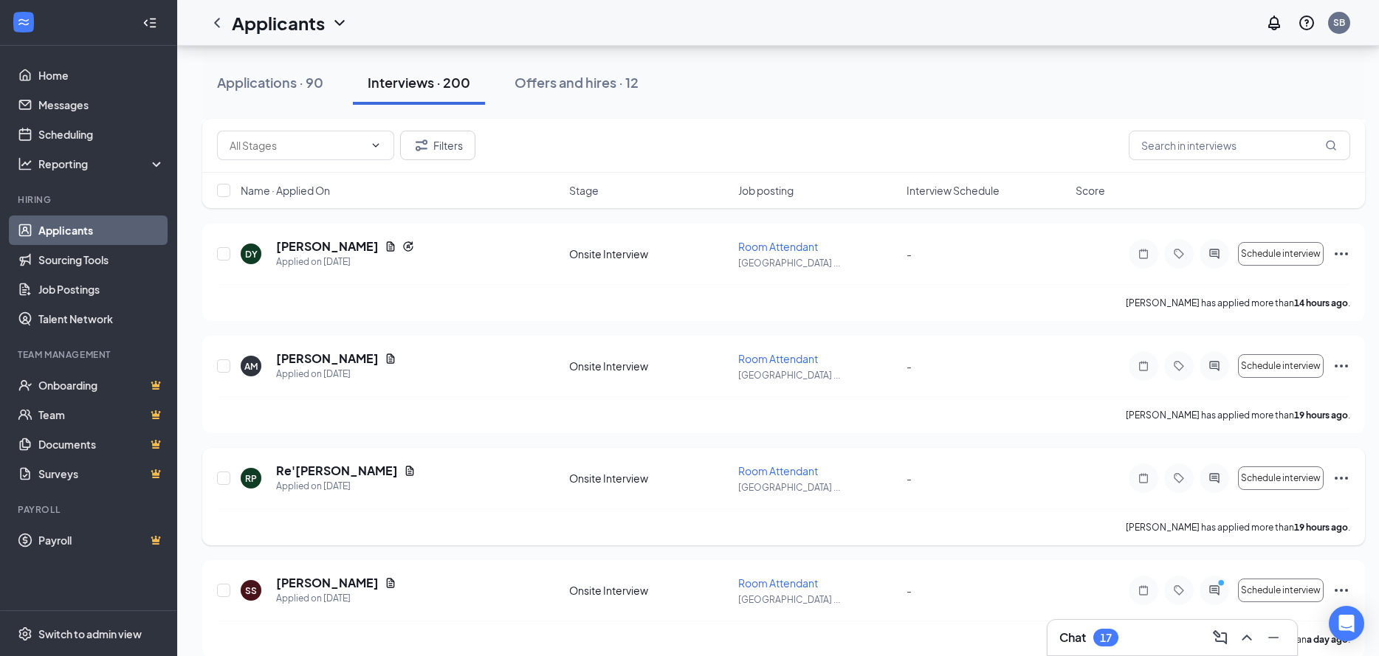
scroll to position [1329, 0]
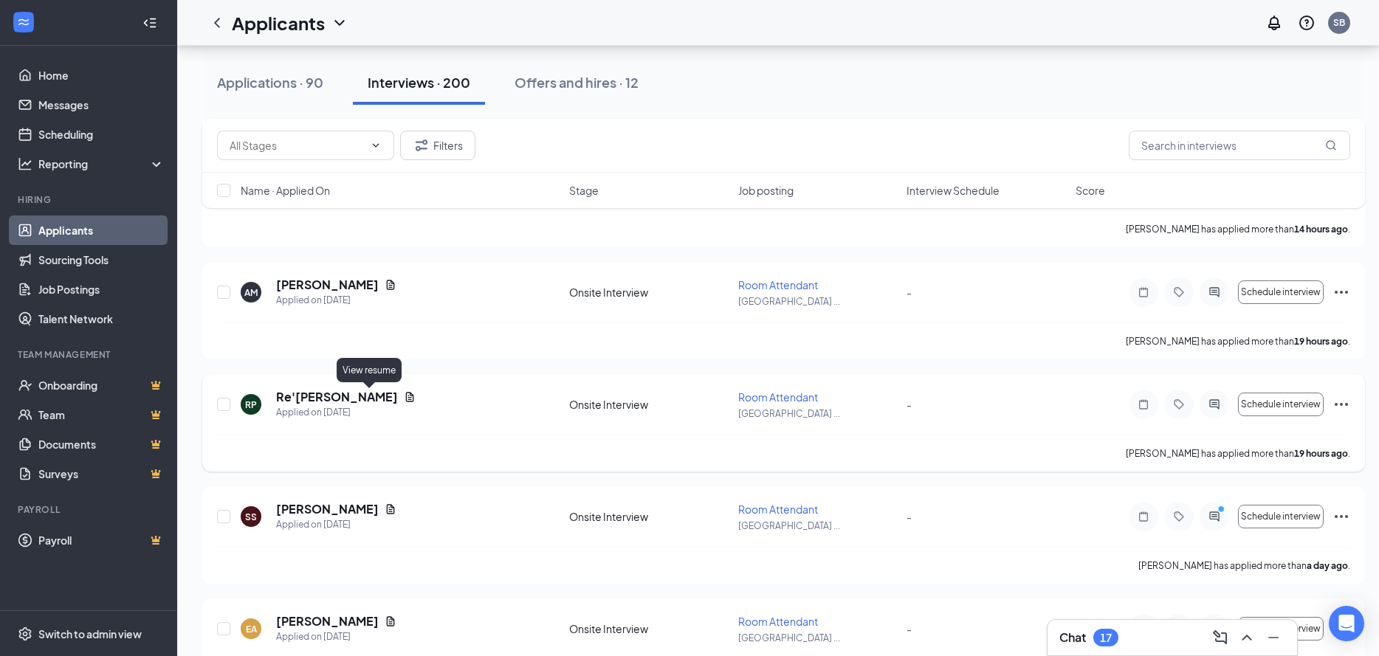
click at [404, 399] on icon "Document" at bounding box center [410, 397] width 12 height 12
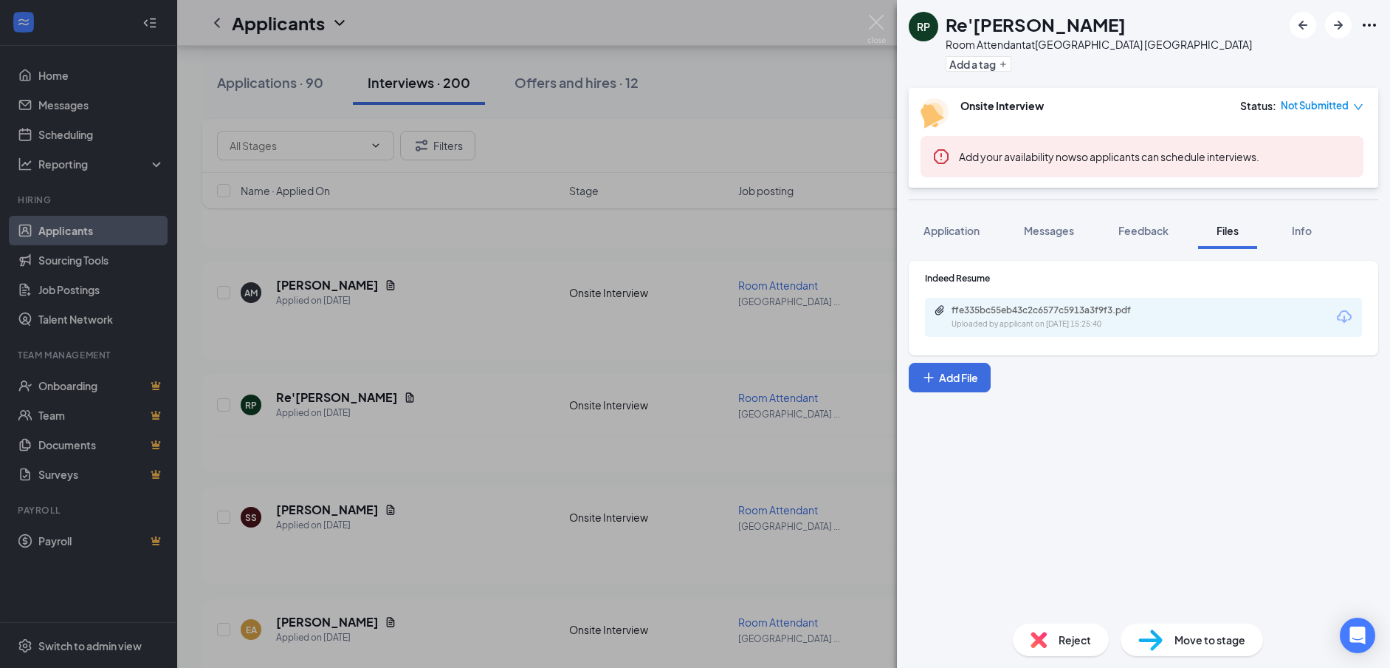
click at [1110, 306] on div "ffe335bc55eb43c2c6577c5913a3f9f3.pdf Uploaded by applicant on [DATE] 15:25:40" at bounding box center [1143, 317] width 437 height 39
click at [1110, 315] on div "ffe335bc55eb43c2c6577c5913a3f9f3.pdf" at bounding box center [1053, 310] width 239 height 12
click at [574, 359] on div "RP Re'[PERSON_NAME] Room Attendant at [GEOGRAPHIC_DATA] [GEOGRAPHIC_DATA] Add a…" at bounding box center [695, 334] width 1390 height 668
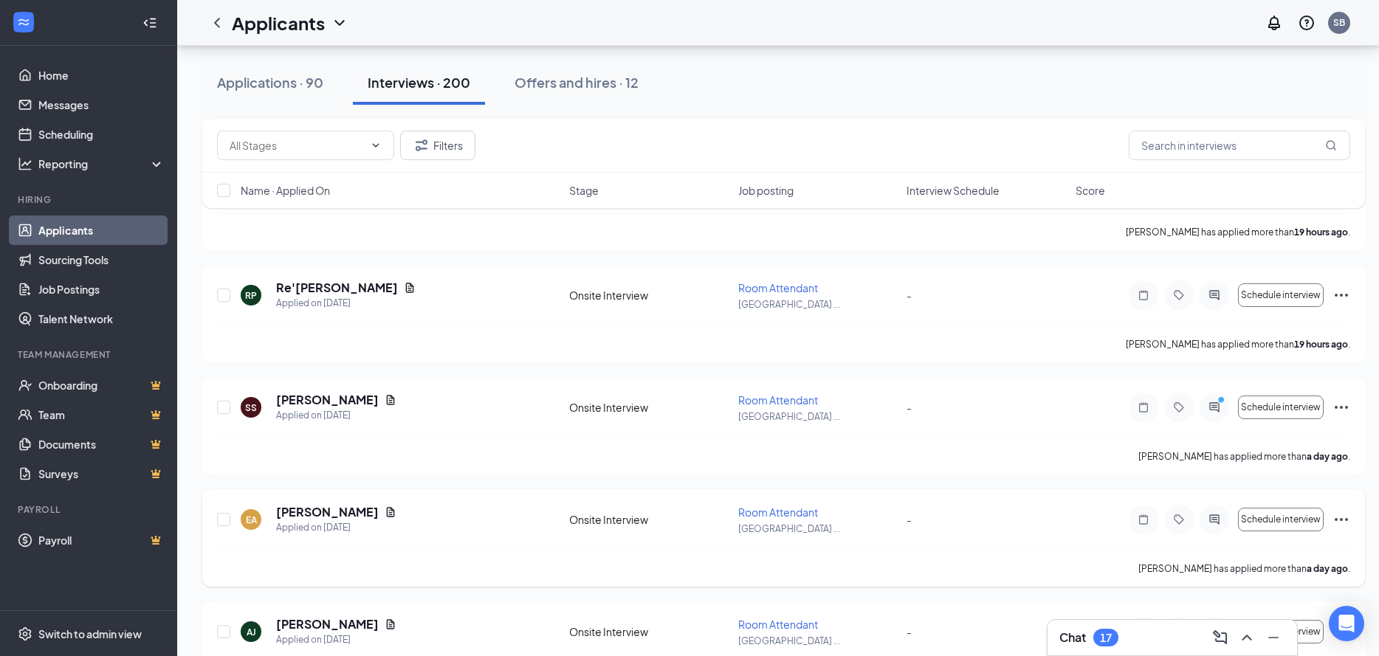
scroll to position [1477, 0]
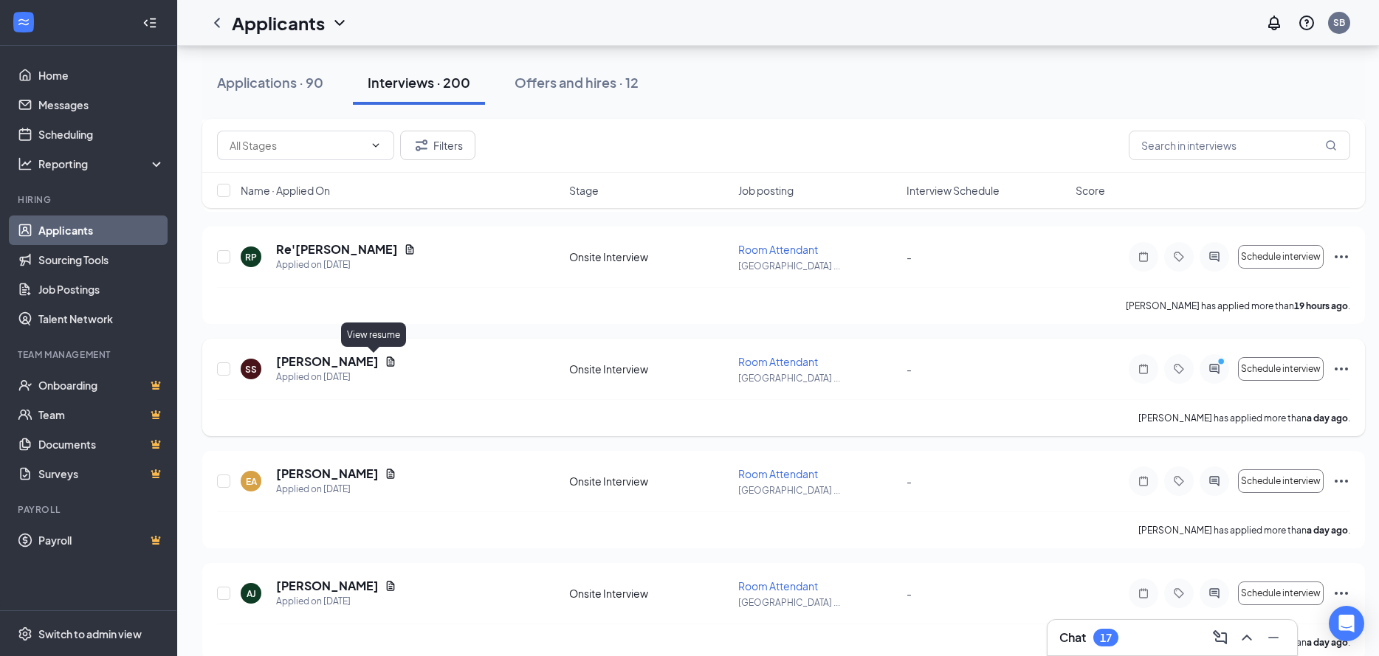
click at [387, 364] on icon "Document" at bounding box center [391, 362] width 8 height 10
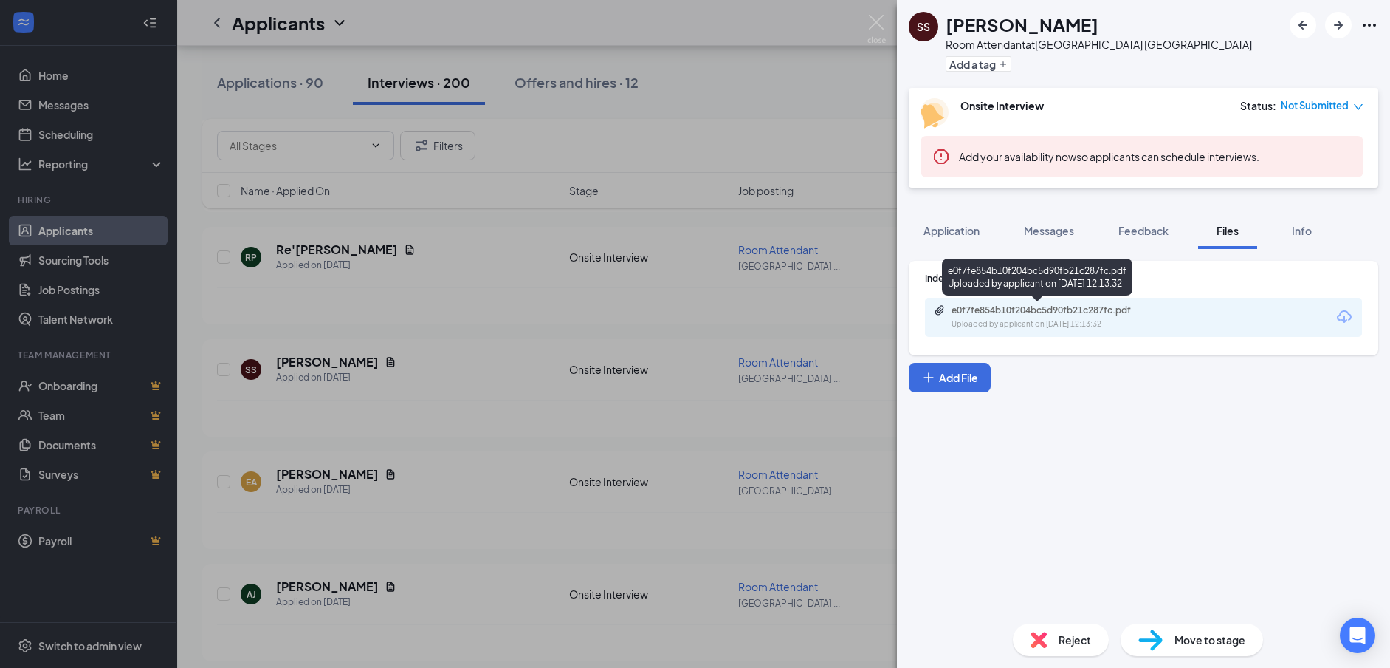
click at [1006, 305] on div "e0f7fe854b10f204bc5d90fb21c287fc.pdf" at bounding box center [1055, 310] width 207 height 12
click at [613, 436] on div "SS [PERSON_NAME] Room Attendant at [GEOGRAPHIC_DATA] [GEOGRAPHIC_DATA] Add a ta…" at bounding box center [695, 334] width 1390 height 668
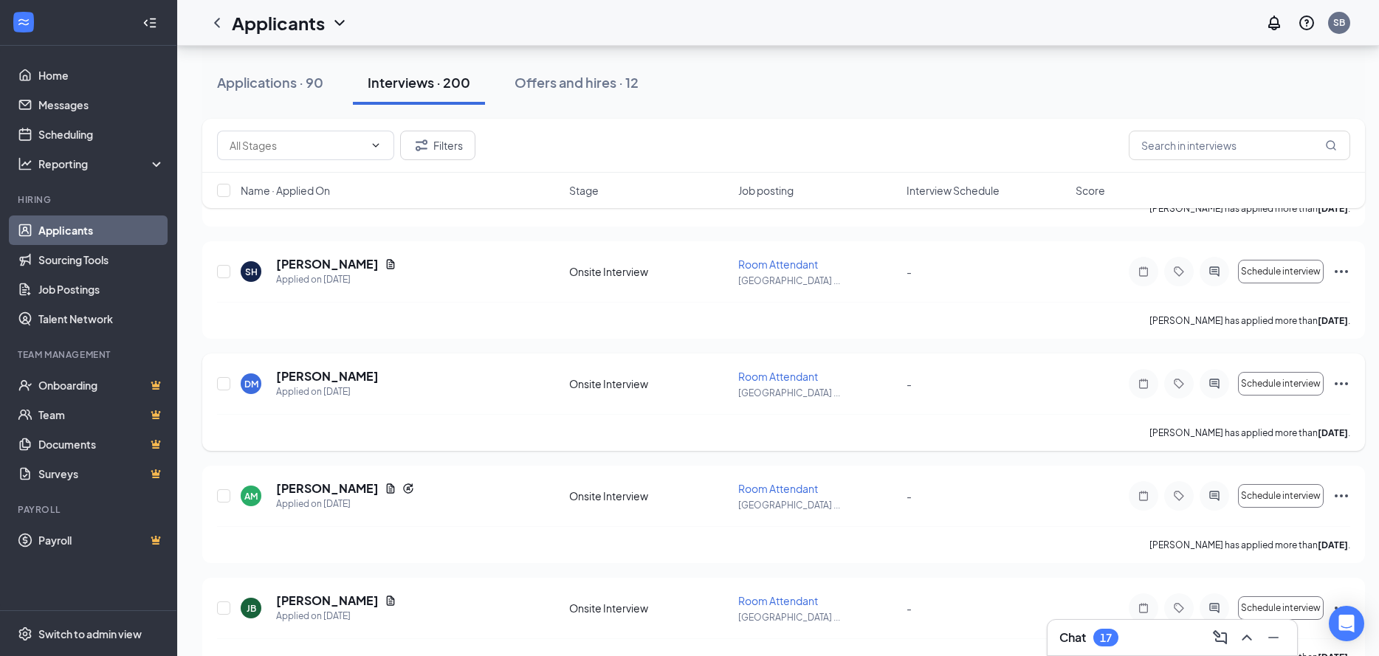
scroll to position [2658, 0]
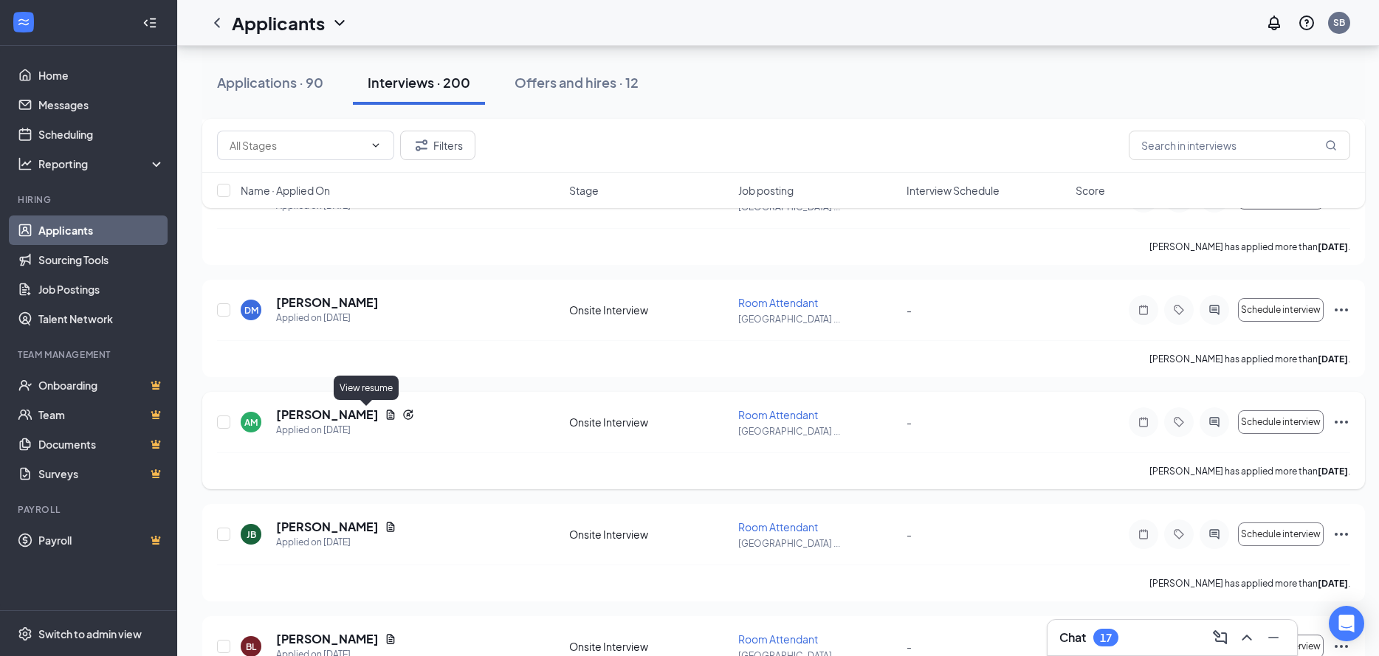
click at [385, 414] on icon "Document" at bounding box center [391, 415] width 12 height 12
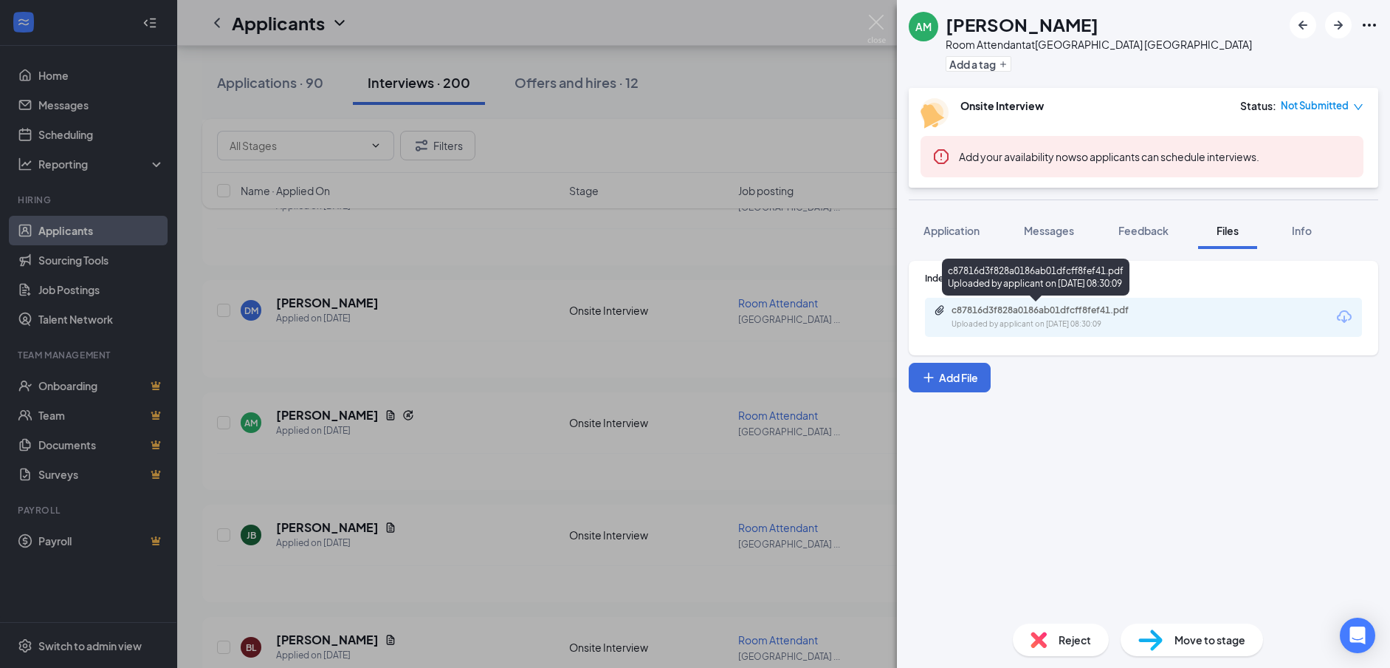
click at [1088, 309] on div "c87816d3f828a0186ab01dfcff8fef41.pdf" at bounding box center [1055, 310] width 207 height 12
click at [1110, 325] on div "Uploaded by applicant on [DATE] 08:30:09" at bounding box center [1063, 324] width 222 height 12
click at [398, 435] on div "AM [PERSON_NAME][GEOGRAPHIC_DATA] Attendant at [GEOGRAPHIC_DATA] [GEOGRAPHIC_DA…" at bounding box center [695, 334] width 1390 height 668
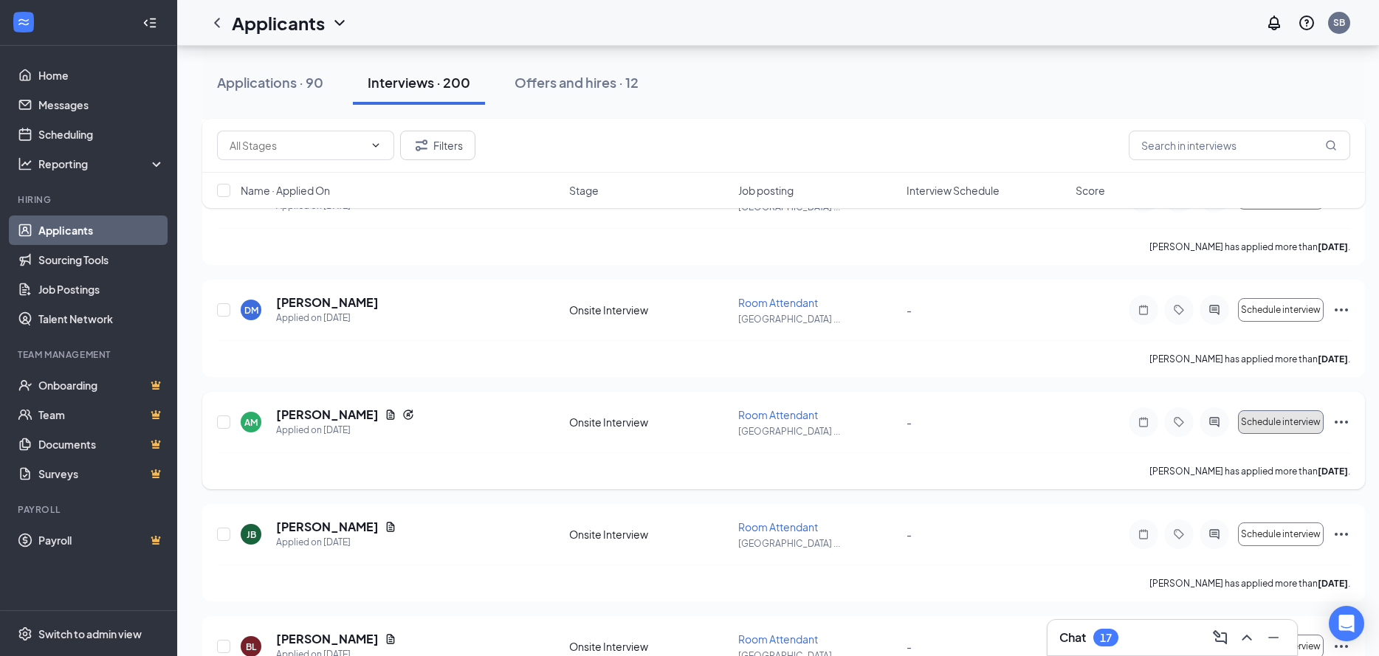
click at [1110, 416] on button "Schedule interview" at bounding box center [1281, 423] width 86 height 24
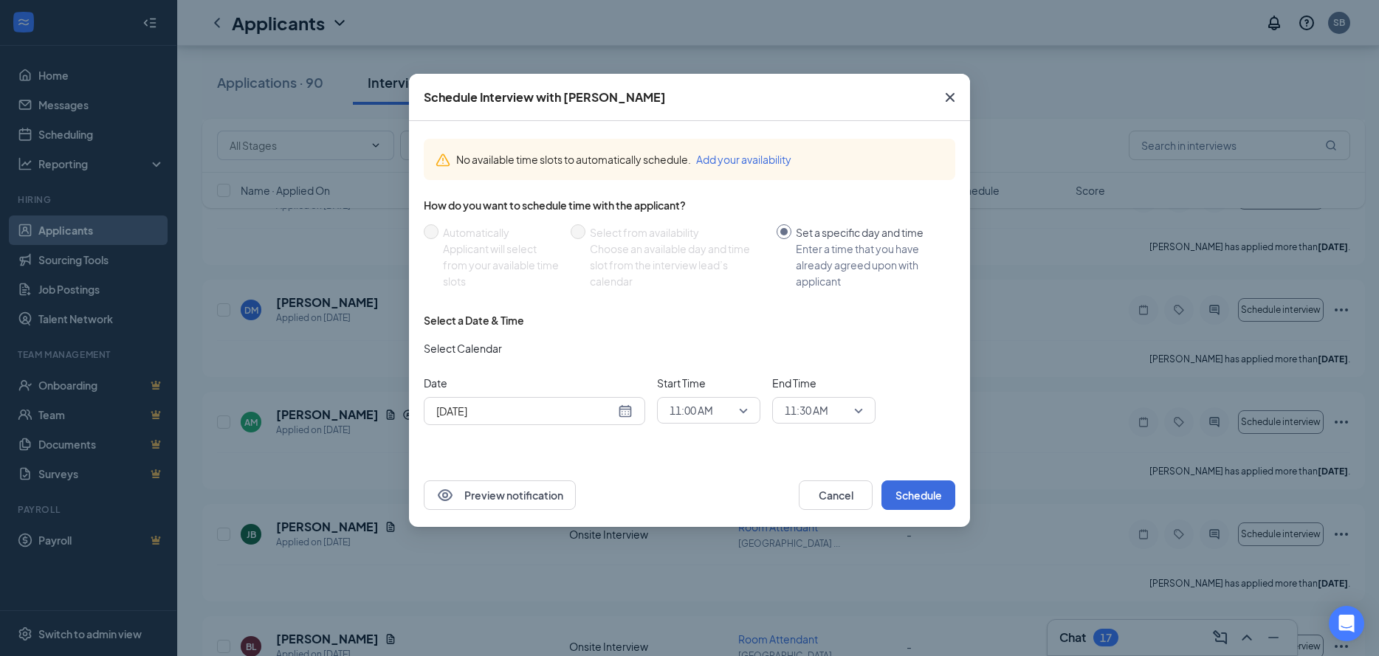
click at [744, 416] on span "11:00 AM" at bounding box center [709, 410] width 78 height 22
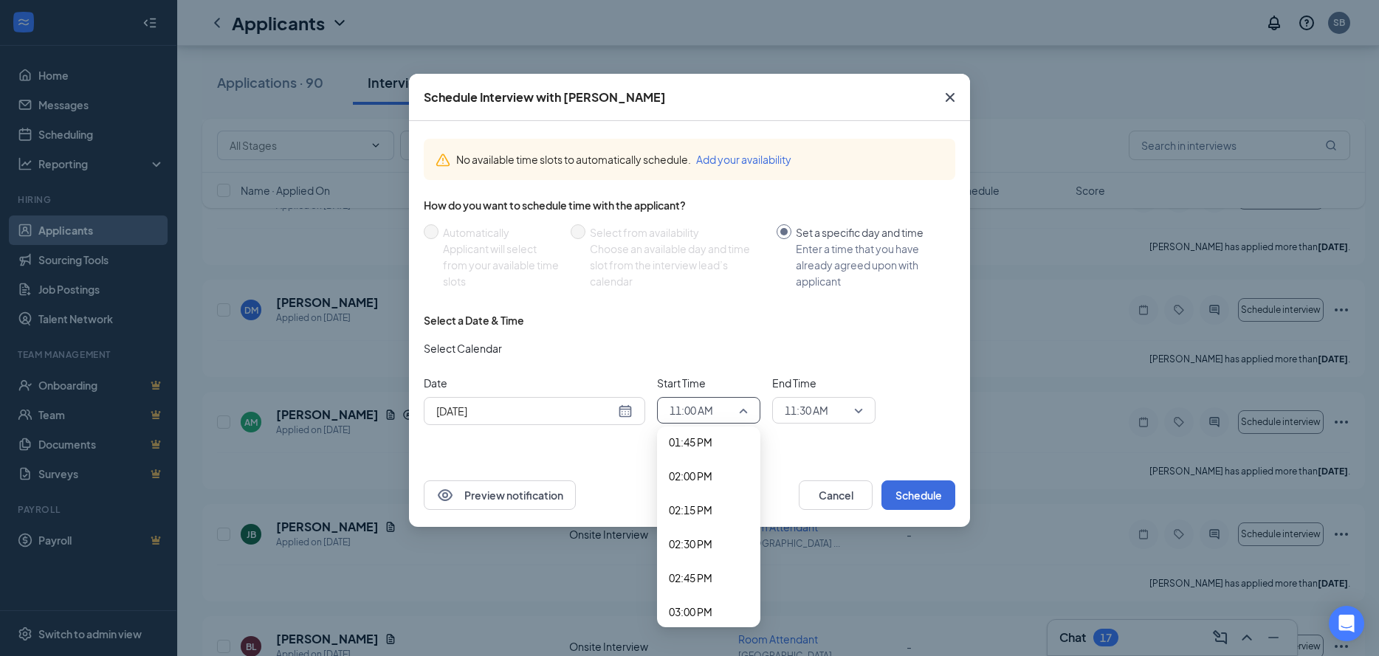
scroll to position [1953, 0]
click at [710, 538] on span "03:00 PM" at bounding box center [691, 536] width 44 height 16
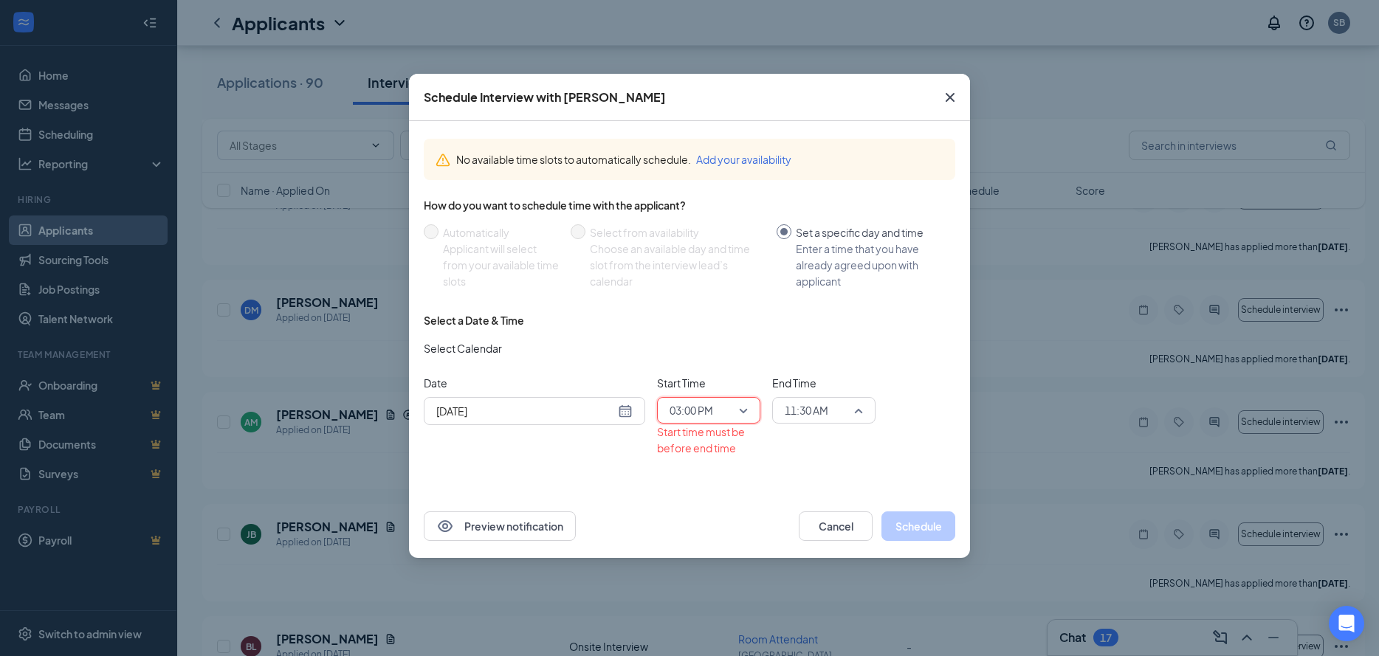
click at [846, 409] on span "11:30 AM" at bounding box center [817, 410] width 65 height 22
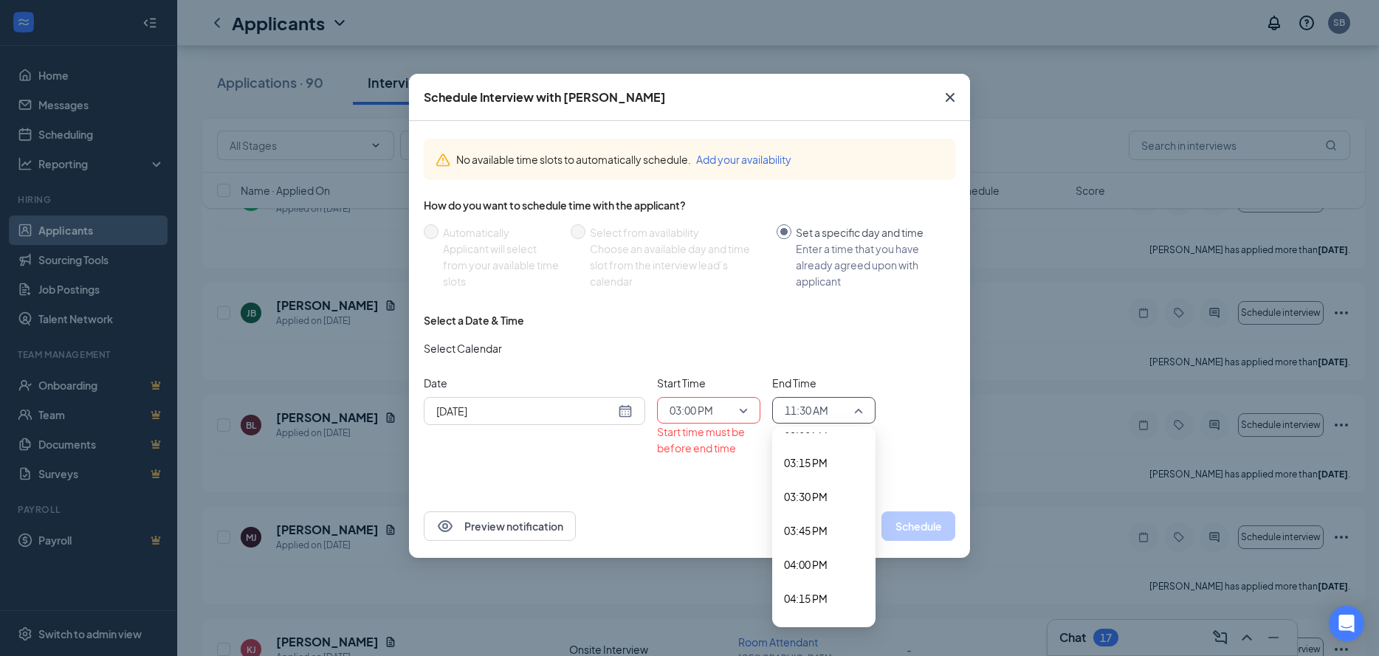
scroll to position [2045, 0]
click at [812, 514] on span "03:30 PM" at bounding box center [806, 512] width 44 height 16
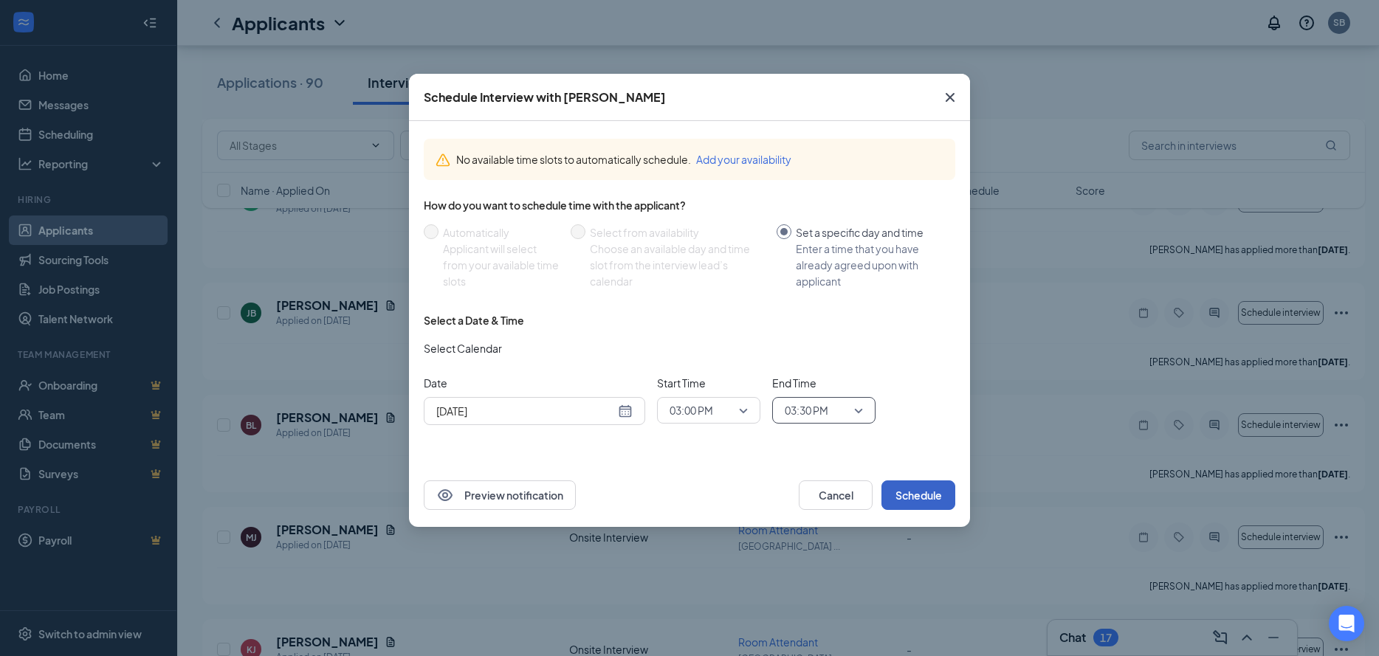
click at [914, 493] on button "Schedule" at bounding box center [919, 496] width 74 height 30
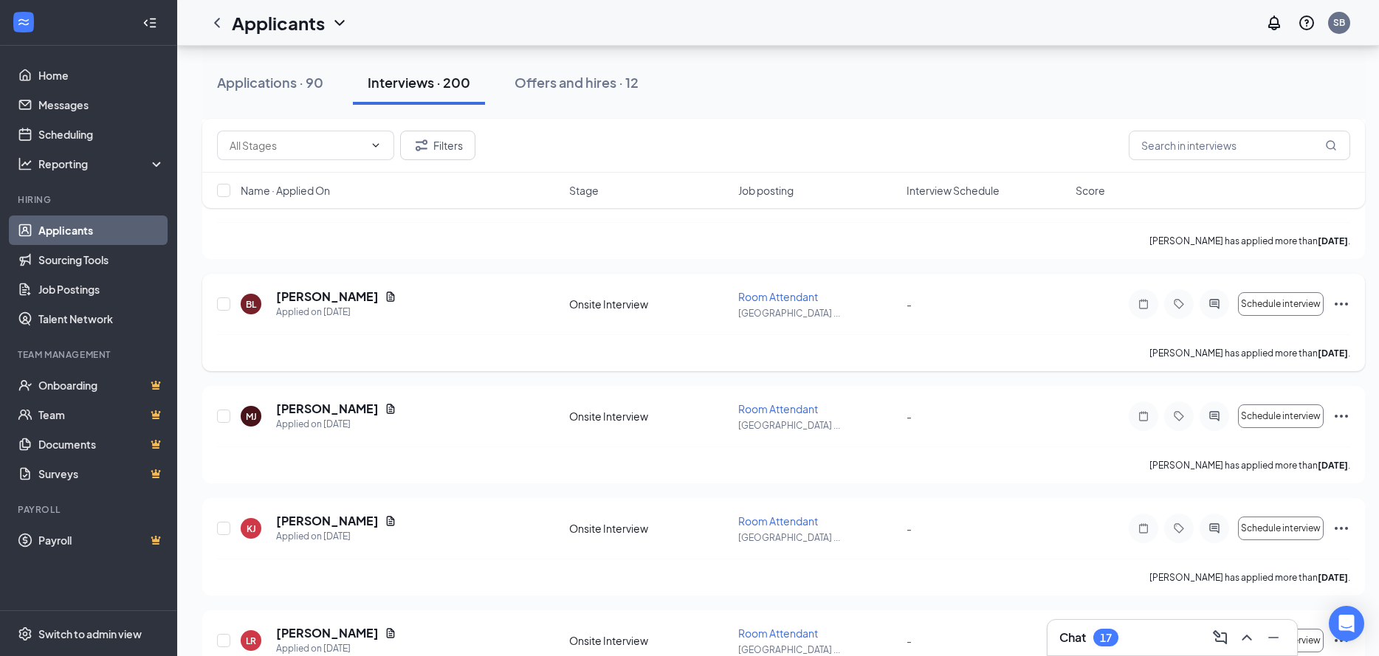
scroll to position [3027, 0]
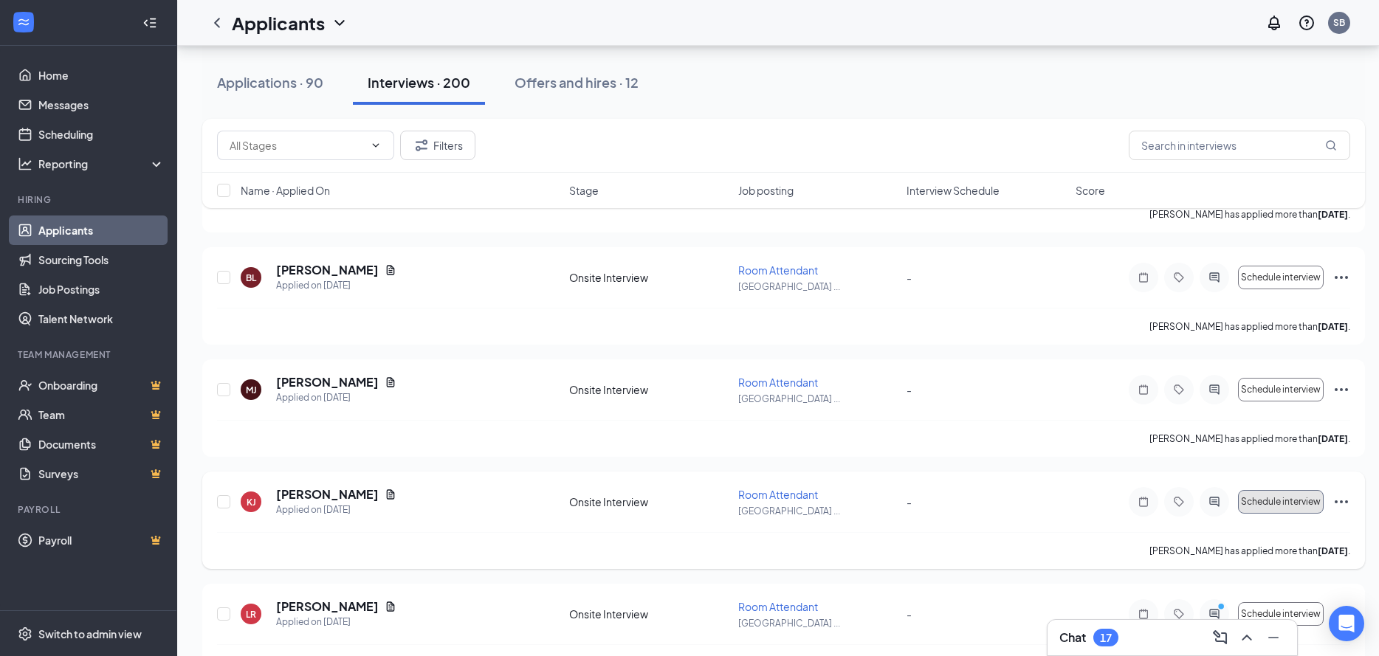
click at [1110, 501] on span "Schedule interview" at bounding box center [1281, 502] width 80 height 10
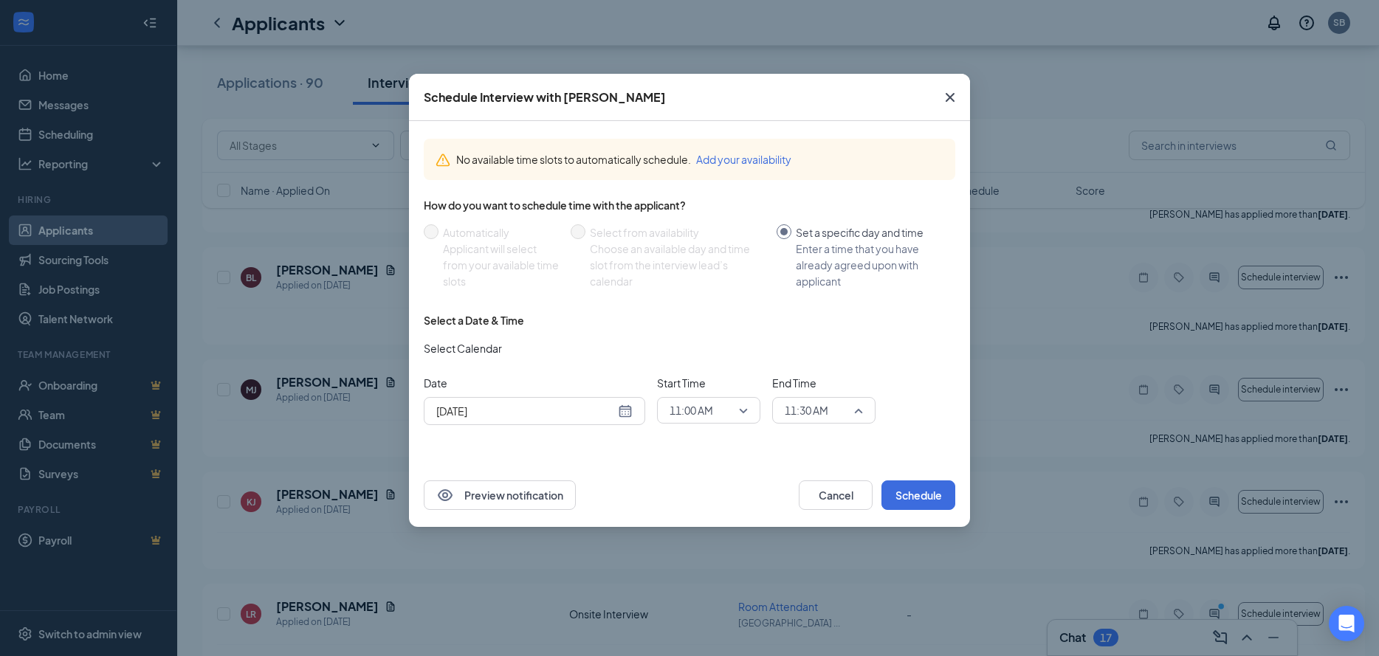
click at [861, 412] on span "11:30 AM" at bounding box center [824, 410] width 78 height 22
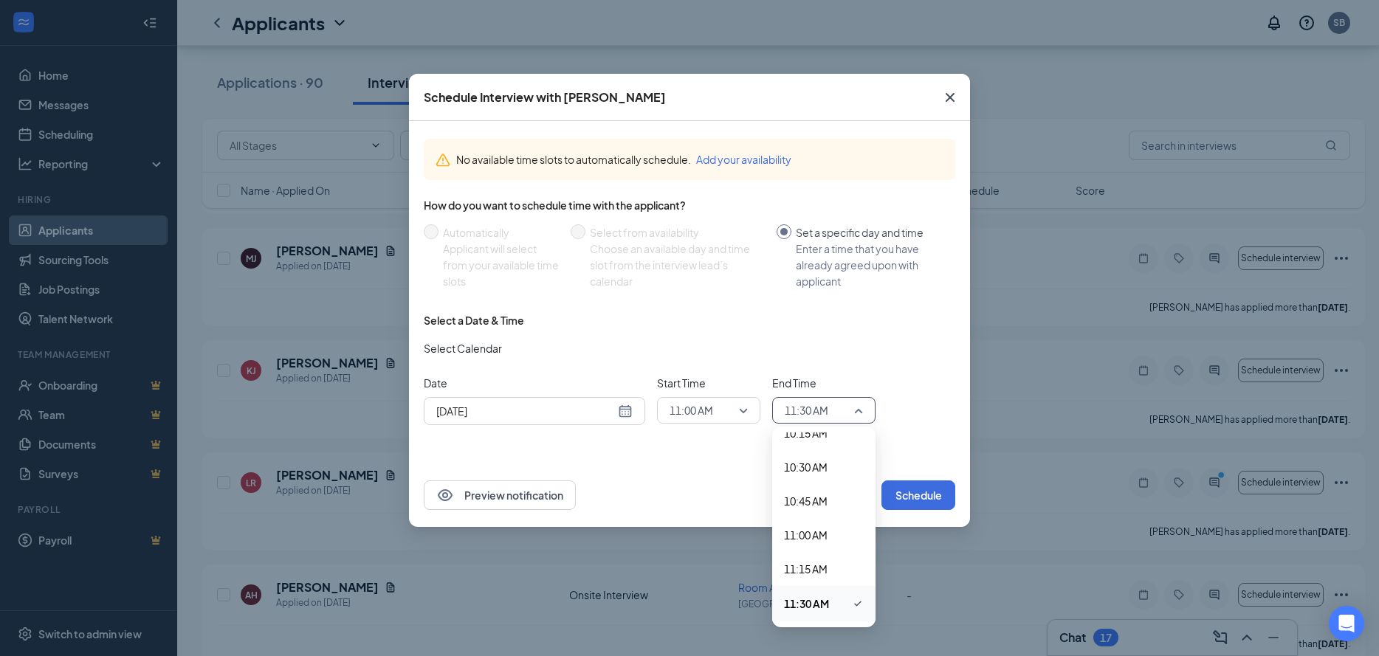
scroll to position [3175, 0]
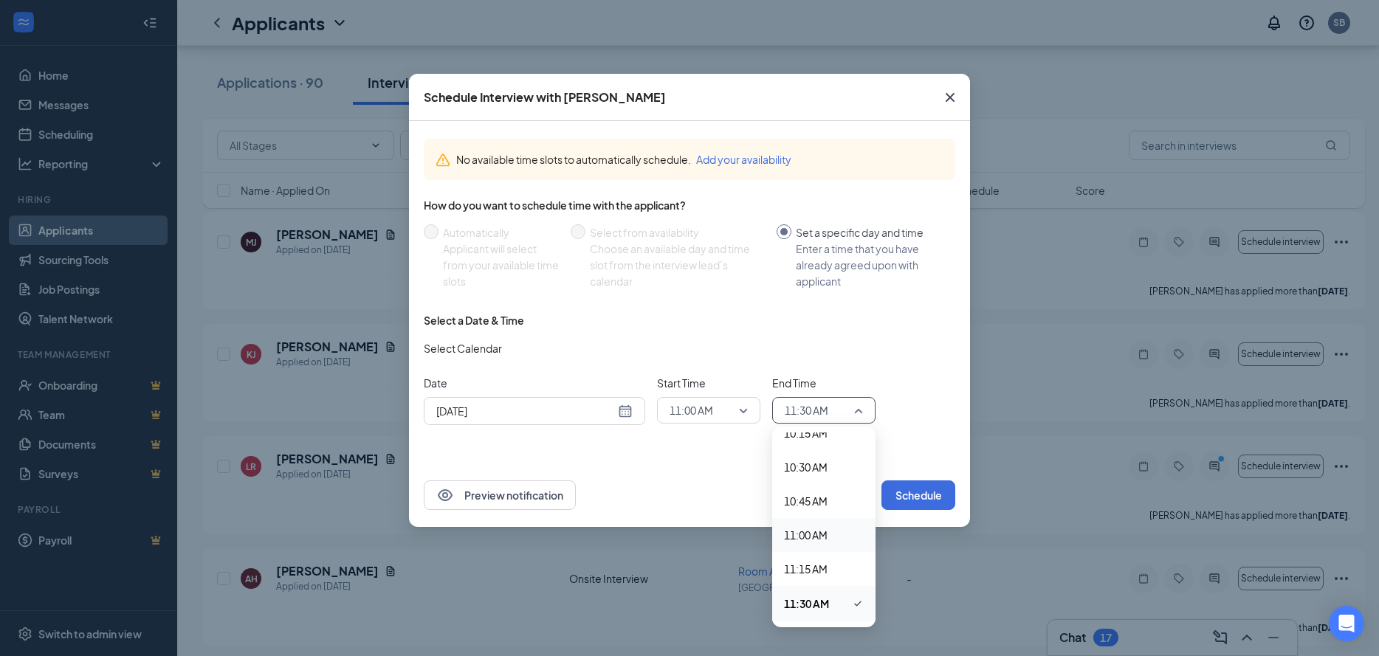
drag, startPoint x: 864, startPoint y: 521, endPoint x: 869, endPoint y: 560, distance: 40.2
click at [869, 560] on div "12:00 AM 12:15 AM 12:30 AM 12:45 AM 01:00 AM 01:15 AM 01:30 AM 01:45 AM 02:00 A…" at bounding box center [823, 527] width 103 height 189
click at [808, 493] on span "03:15 PM" at bounding box center [806, 494] width 44 height 16
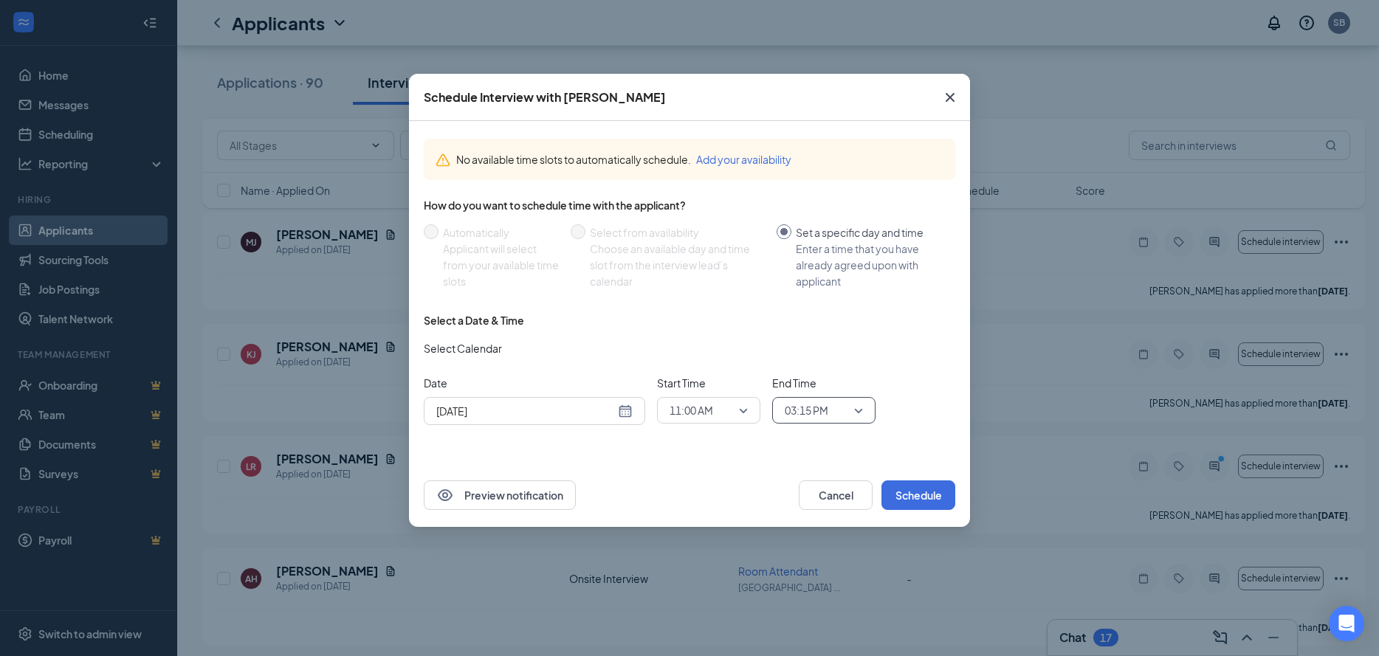
click at [862, 412] on span "03:15 PM" at bounding box center [824, 410] width 78 height 22
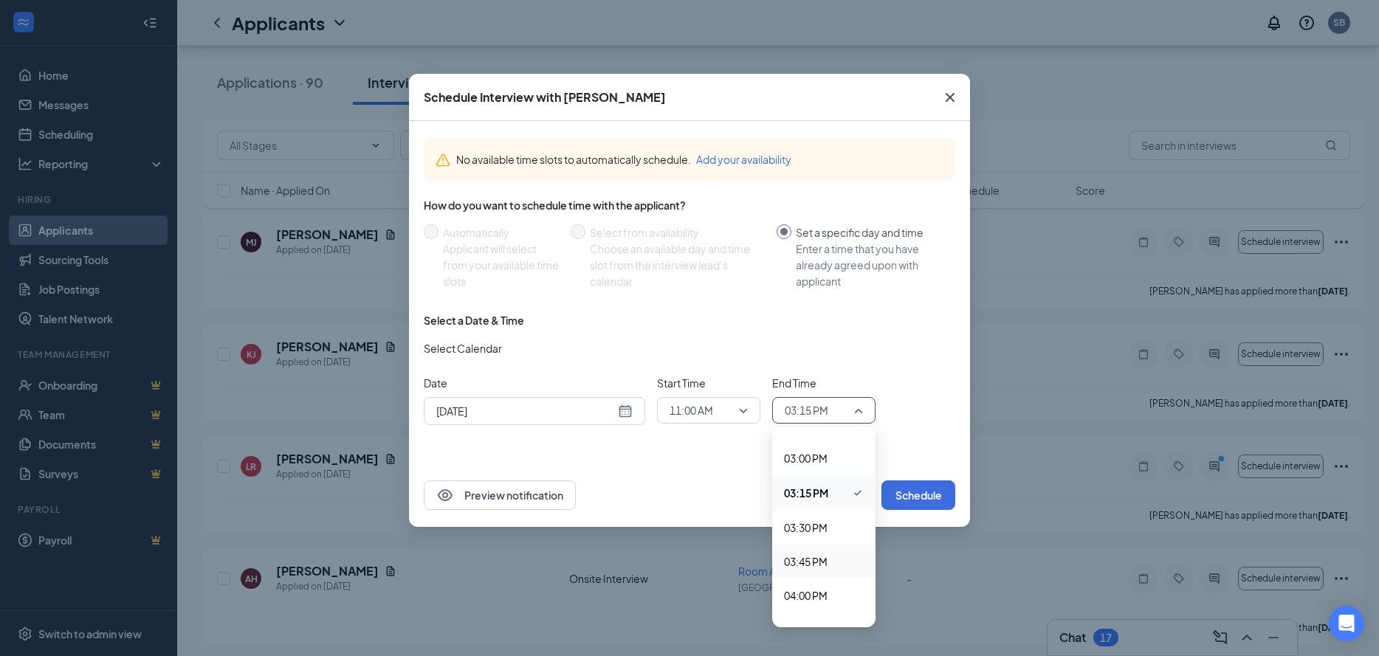
click at [826, 560] on span "03:45 PM" at bounding box center [806, 562] width 44 height 16
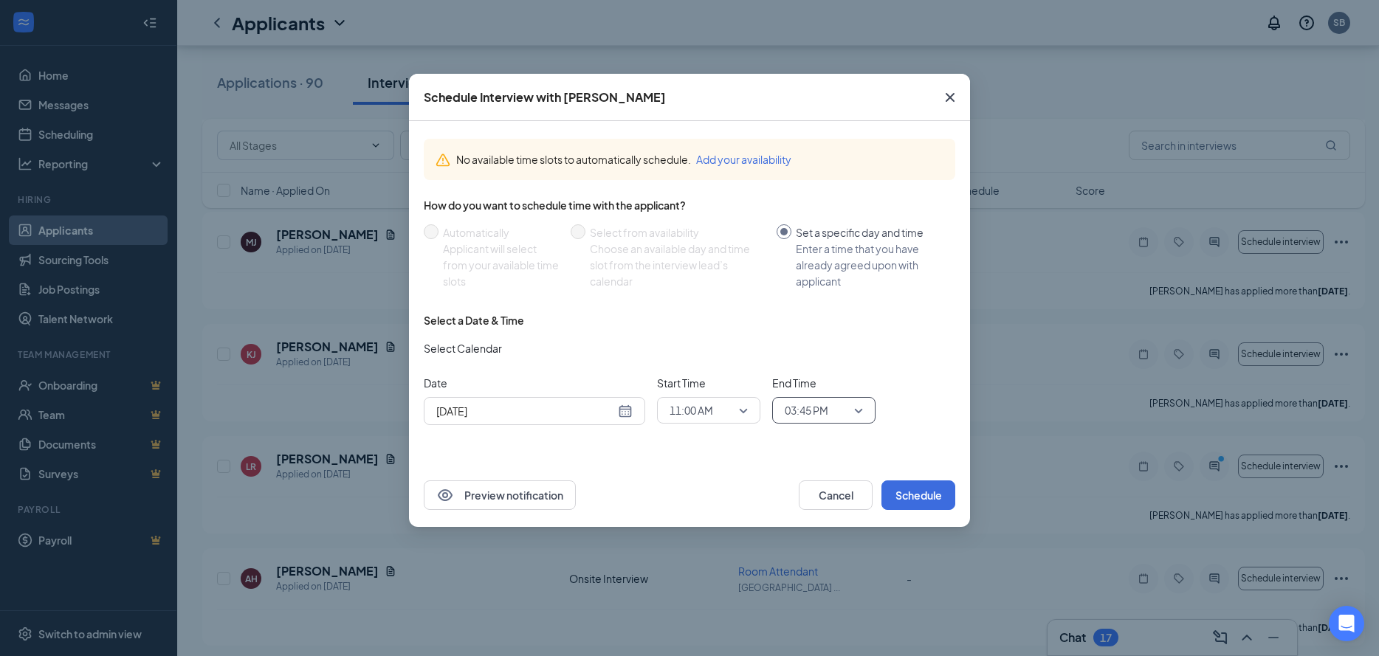
click at [741, 413] on span "11:00 AM" at bounding box center [709, 410] width 78 height 22
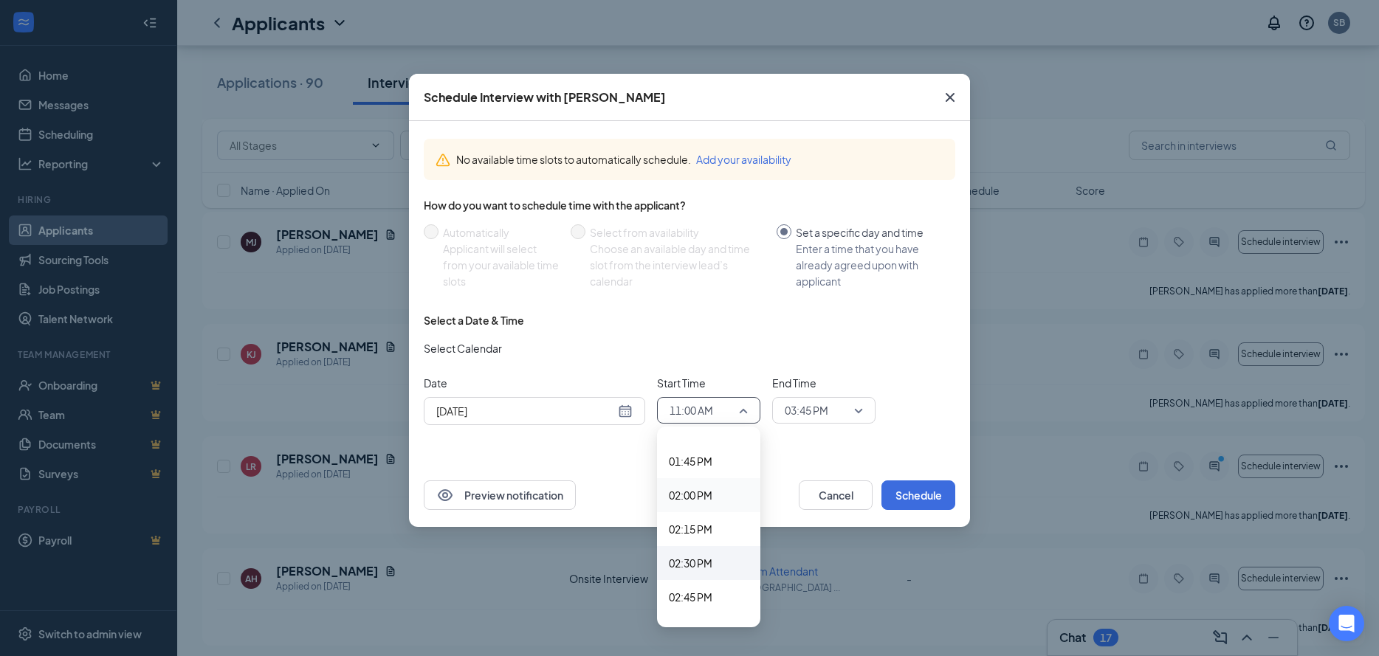
scroll to position [2006, 0]
click at [708, 553] on span "03:30 PM" at bounding box center [691, 551] width 44 height 16
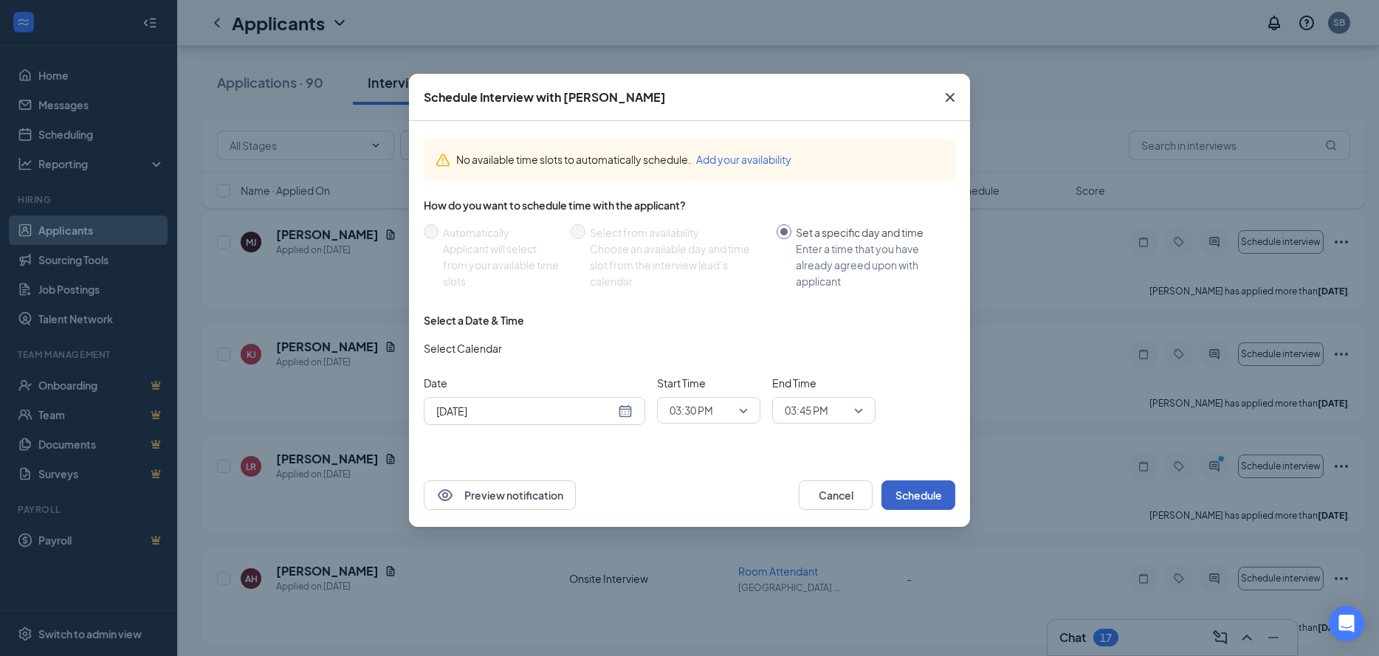
click at [922, 502] on button "Schedule" at bounding box center [919, 496] width 74 height 30
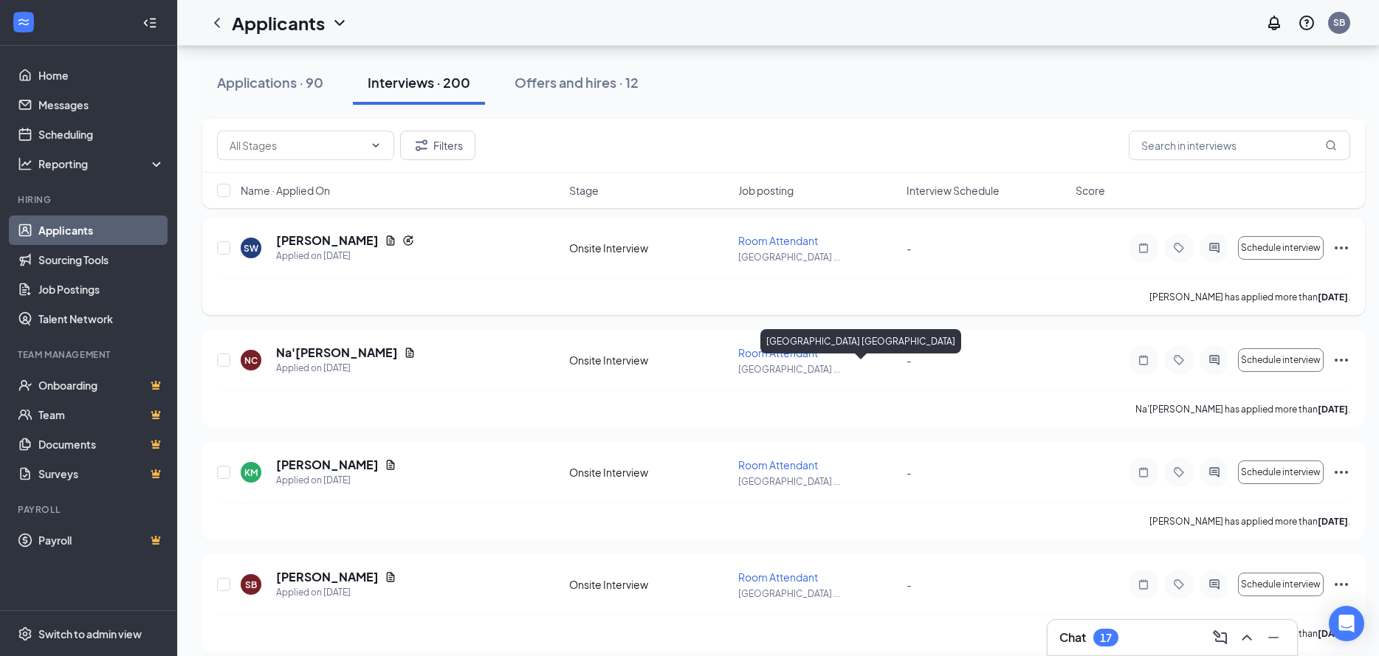
scroll to position [3692, 0]
